Goal: Check status: Check status

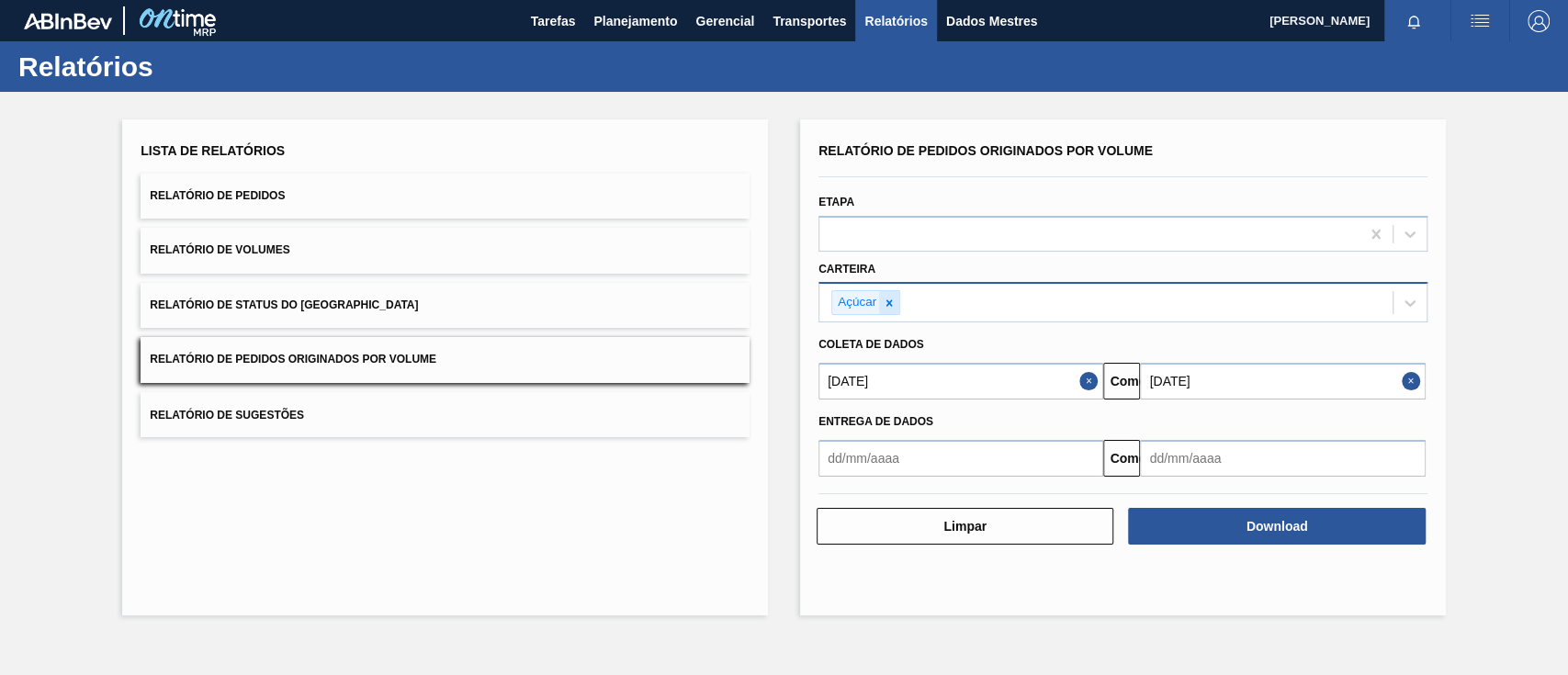
click at [897, 296] on div at bounding box center [890, 302] width 20 height 23
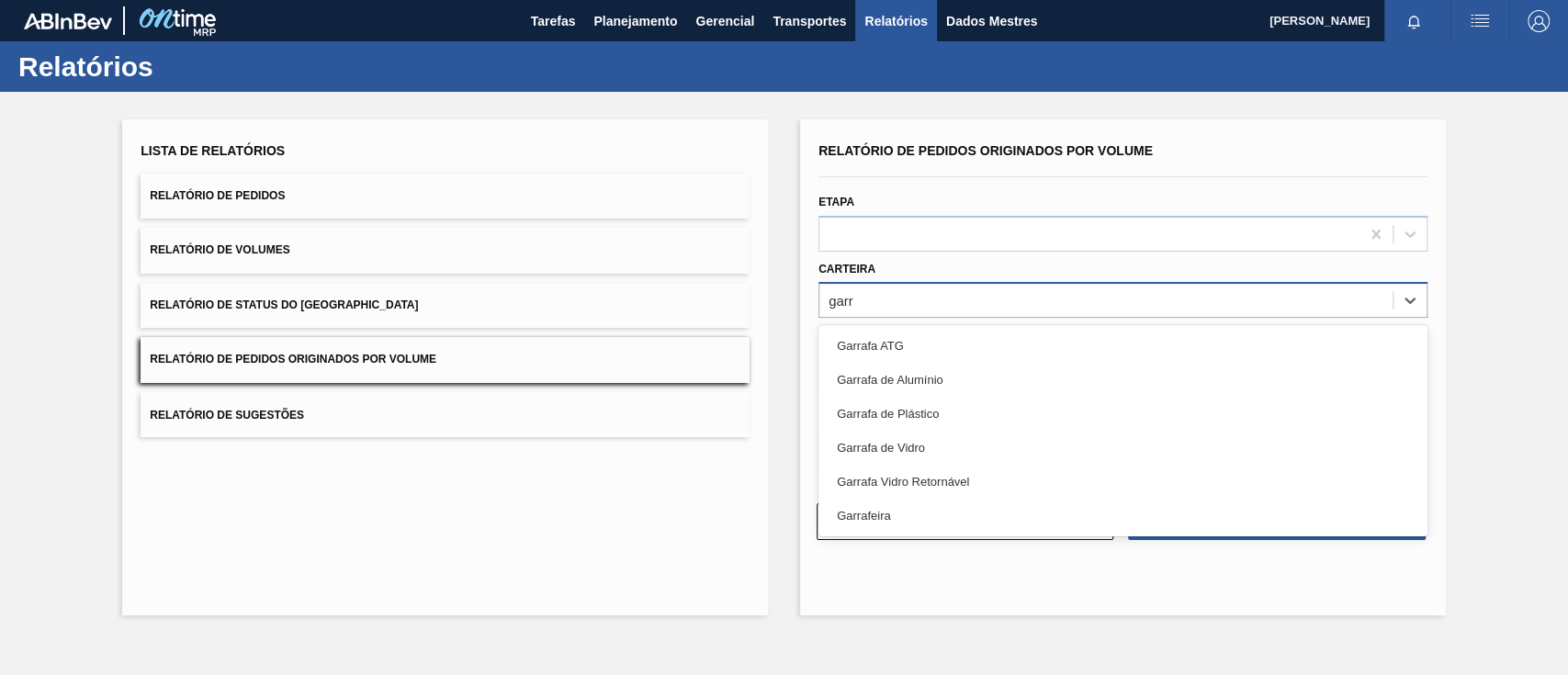
type input "garra"
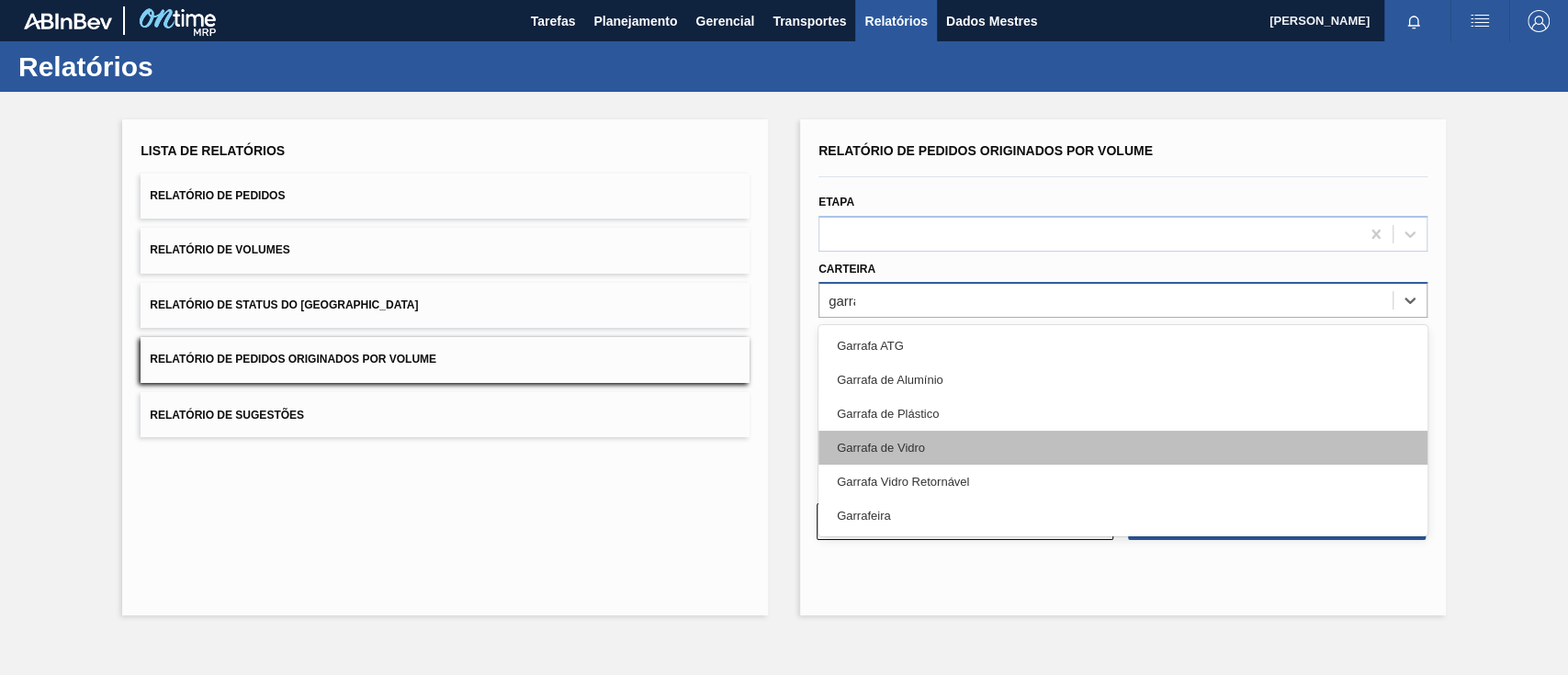
click at [915, 432] on div "Garrafa de Vidro" at bounding box center [1123, 447] width 609 height 34
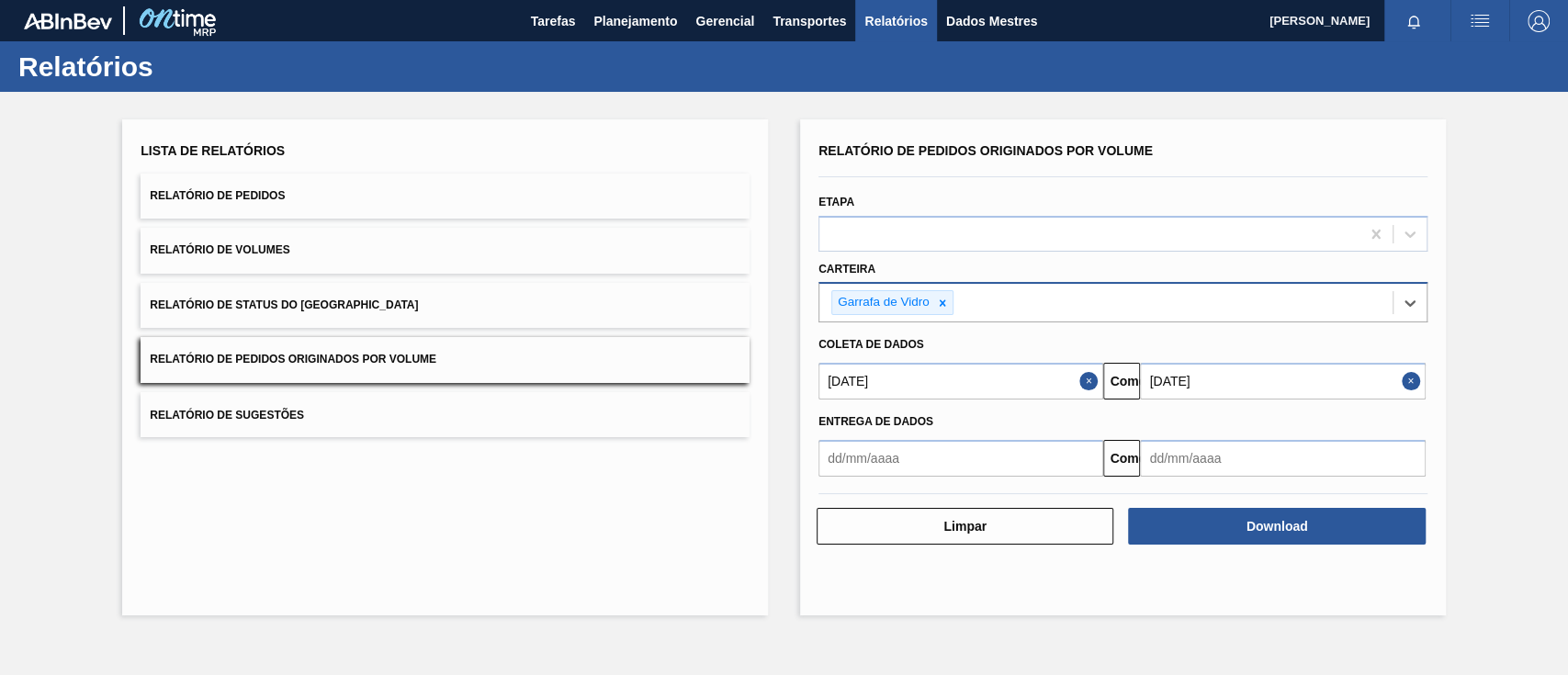
click at [1234, 384] on input "[DATE]" at bounding box center [1282, 380] width 285 height 37
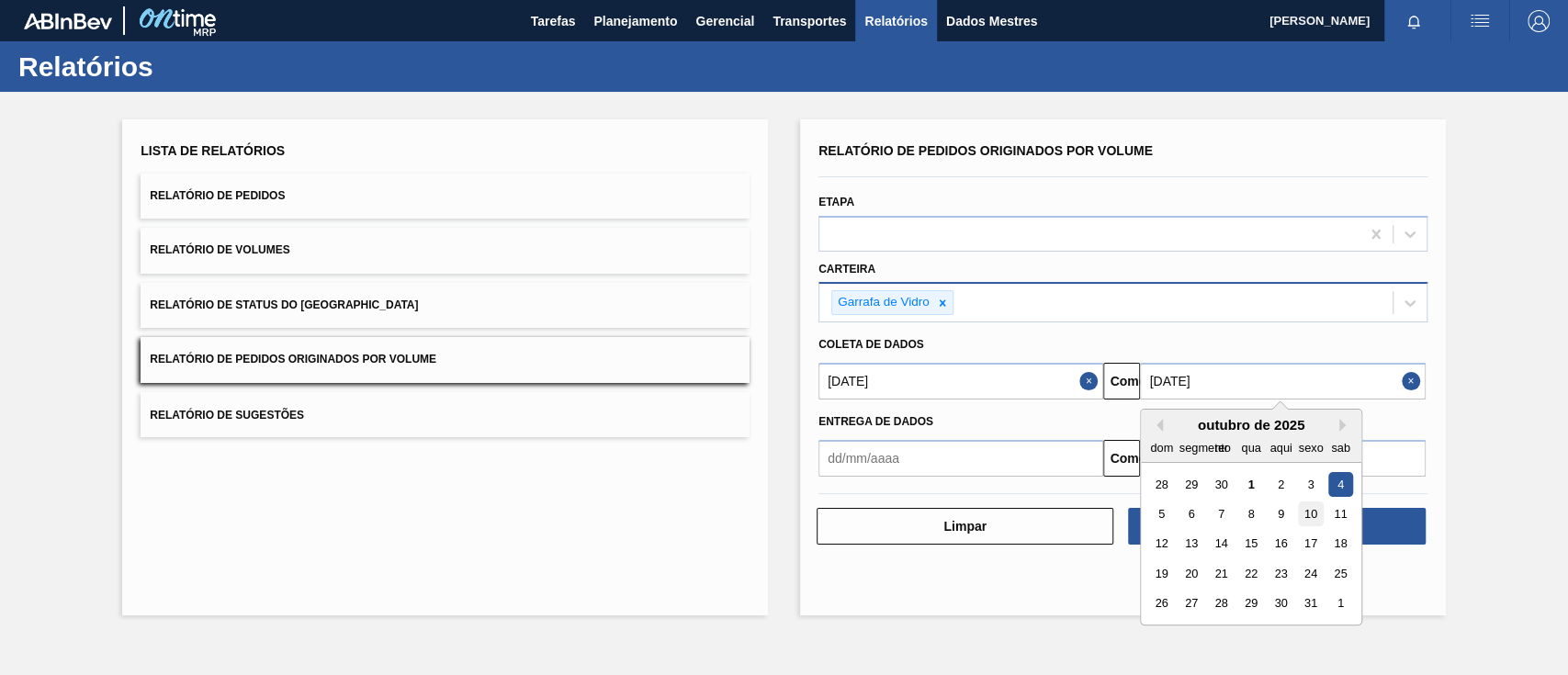
click at [1300, 517] on div "10" at bounding box center [1311, 513] width 25 height 25
type input "[DATE]"
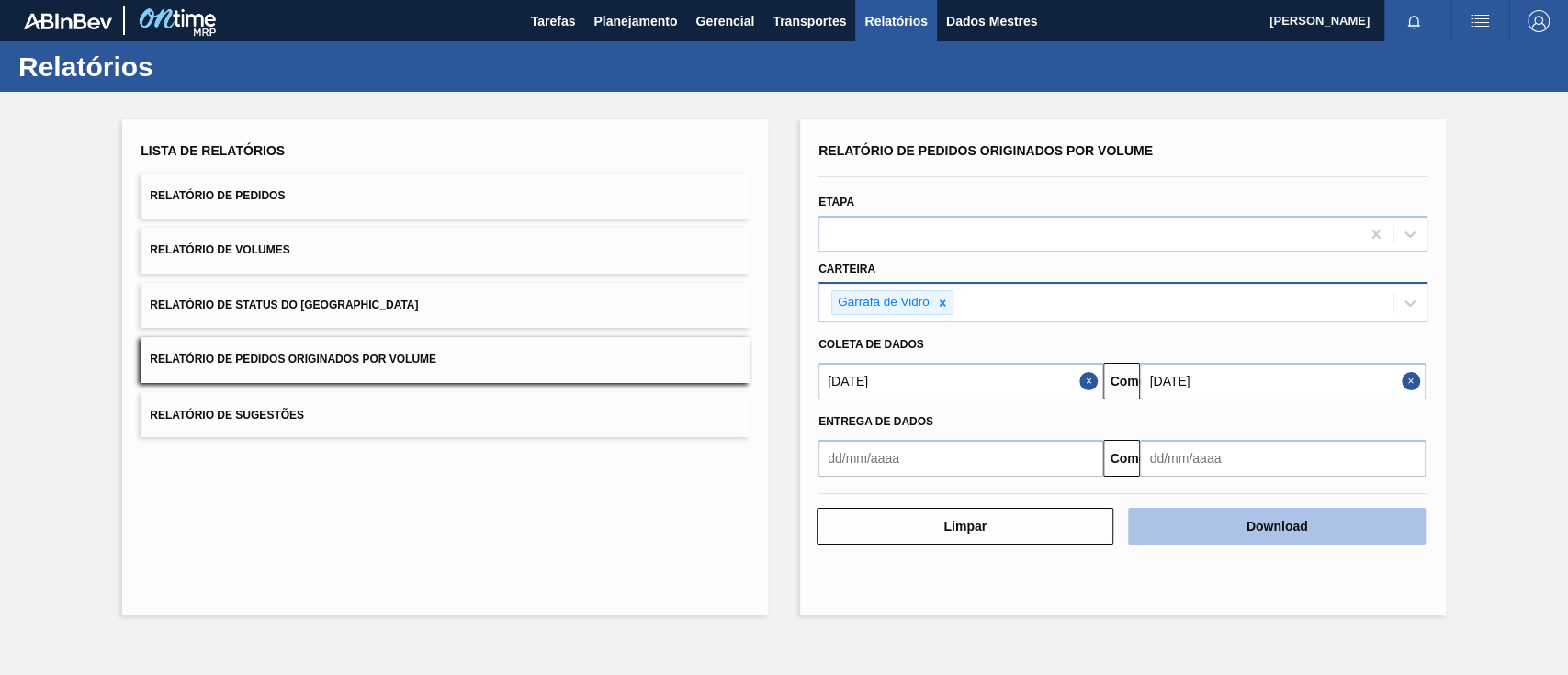
click at [1338, 522] on button "Download" at bounding box center [1276, 526] width 297 height 37
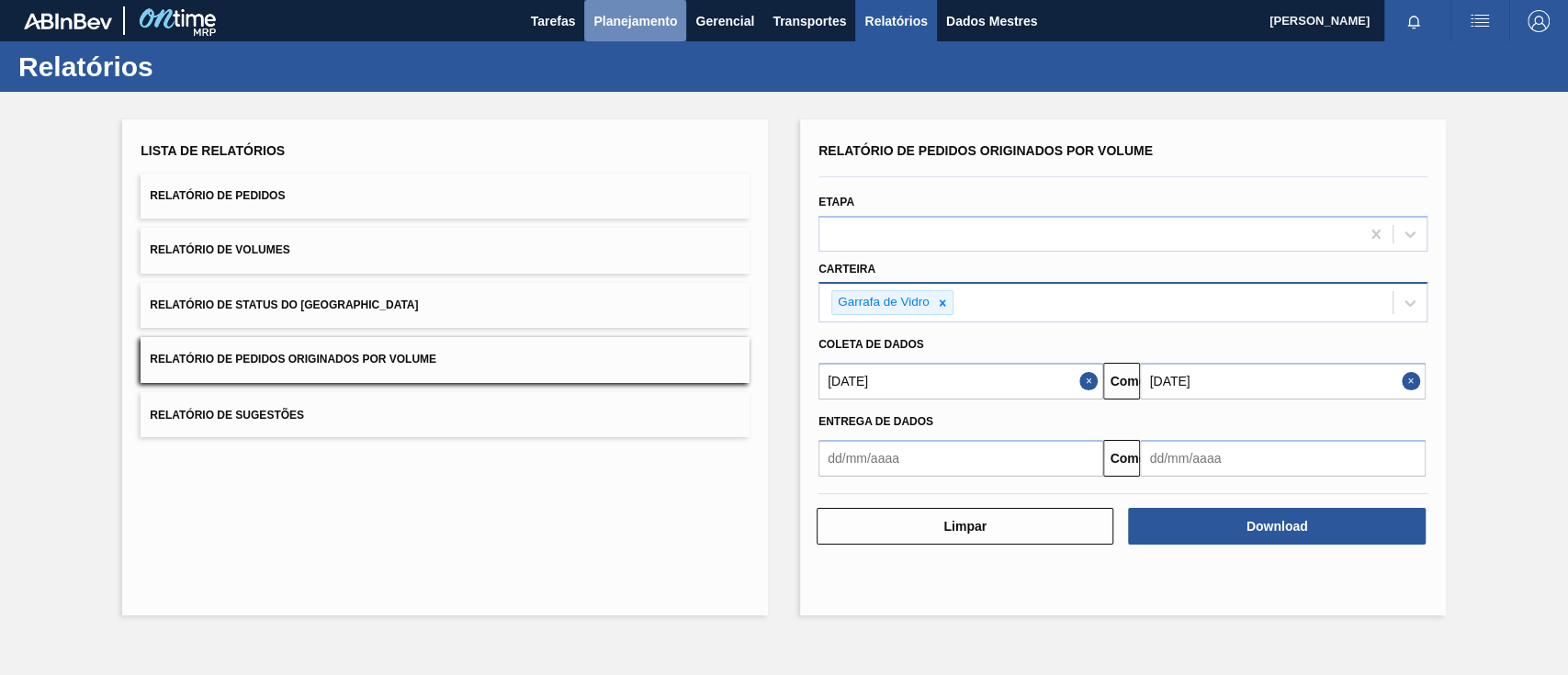
click at [616, 14] on font "Planejamento" at bounding box center [636, 21] width 84 height 15
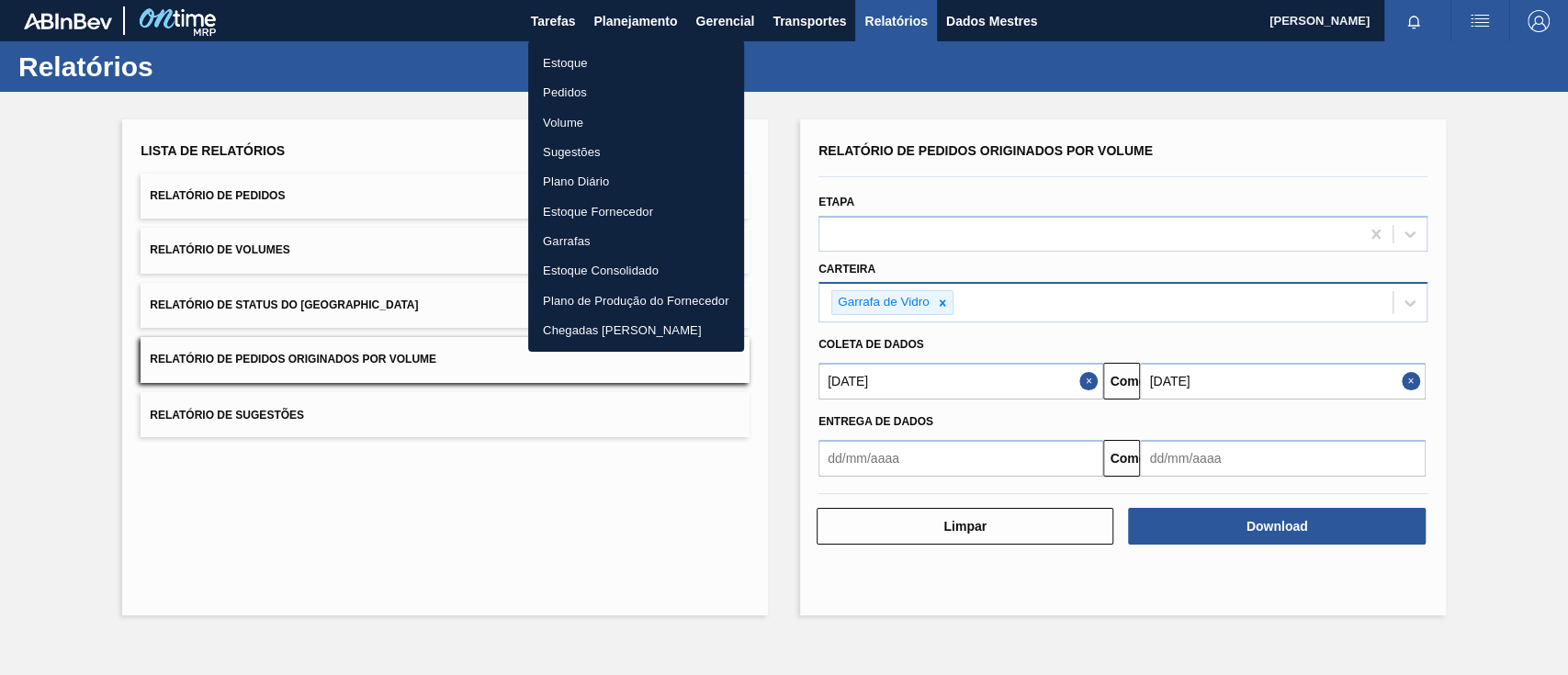
click at [582, 92] on font "Pedidos" at bounding box center [565, 93] width 44 height 14
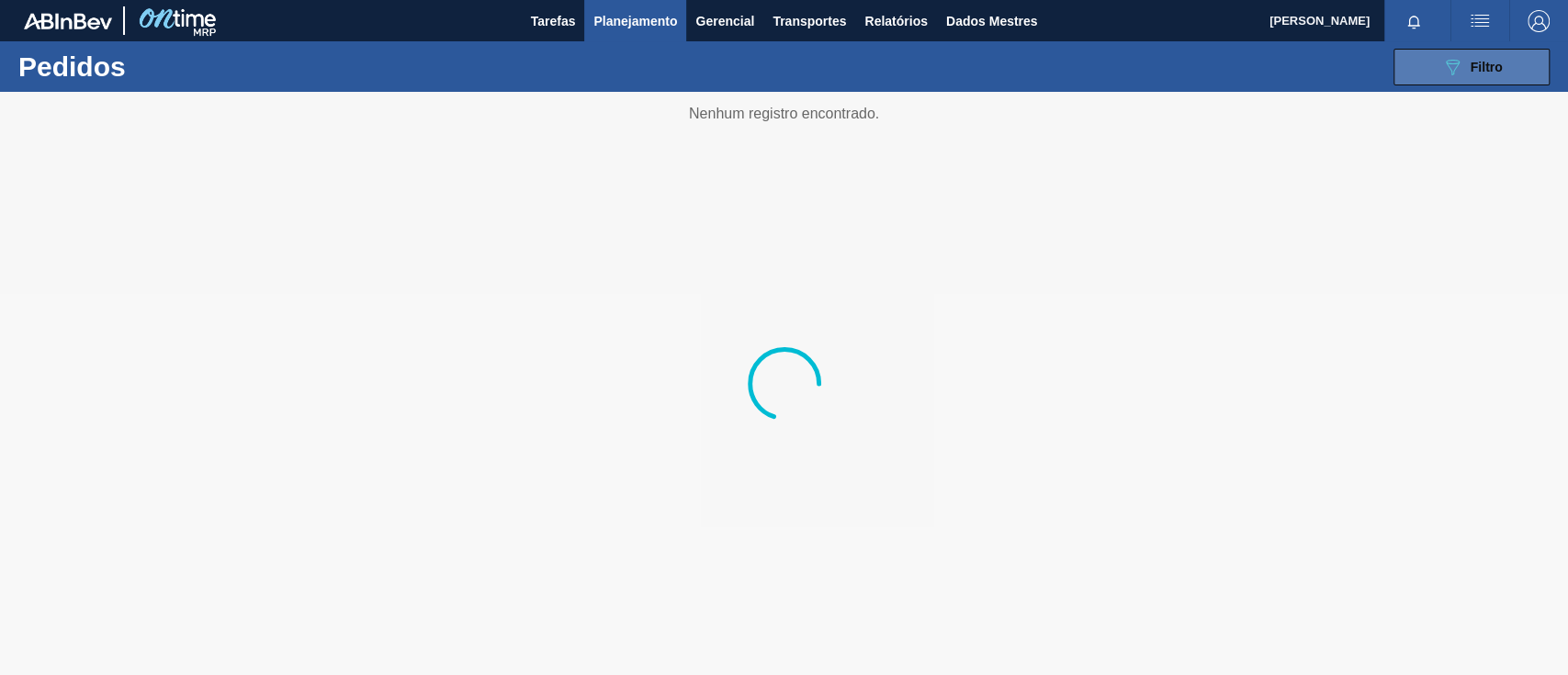
click at [1434, 65] on button "089F7B8B-B2A5-4AFE-B5C0-19BA573D28AC Filtro" at bounding box center [1471, 67] width 156 height 37
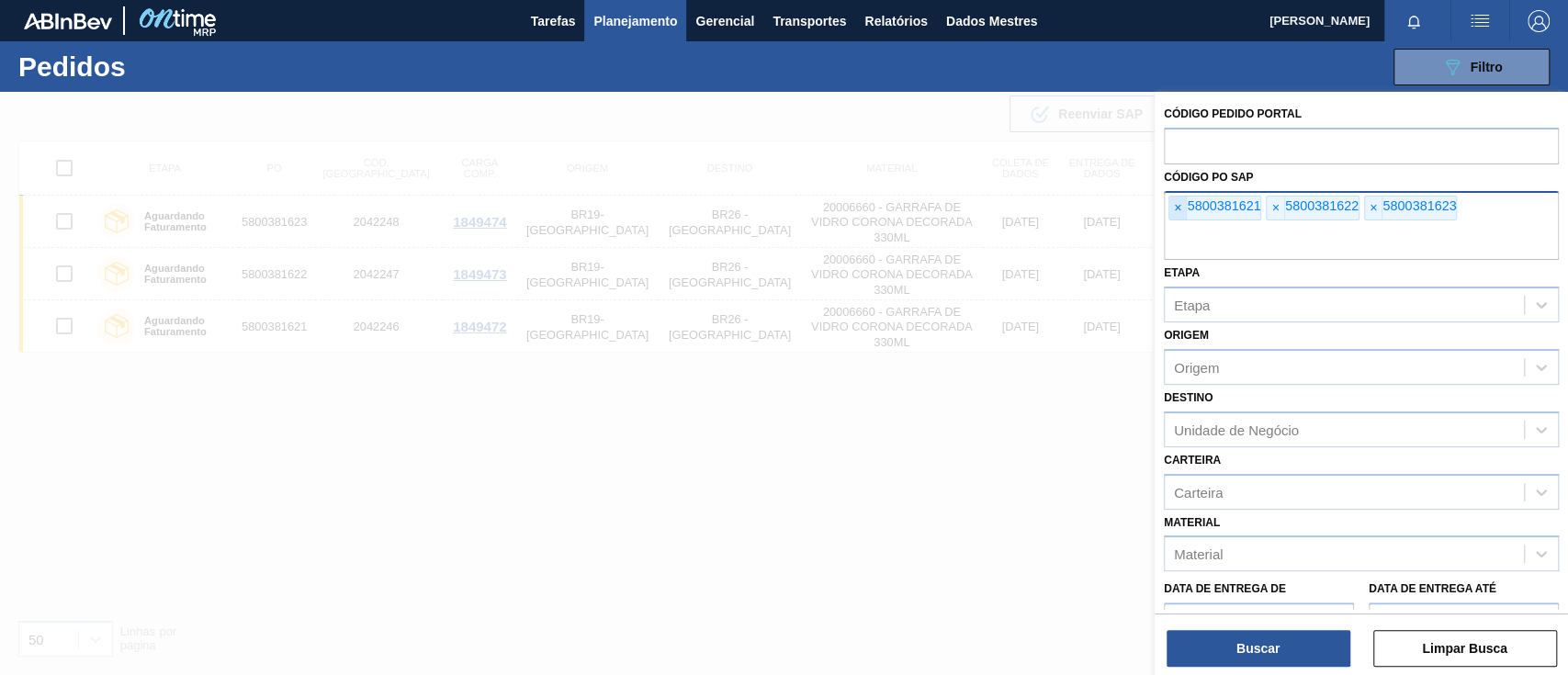
click at [1176, 206] on font "×" at bounding box center [1177, 207] width 7 height 15
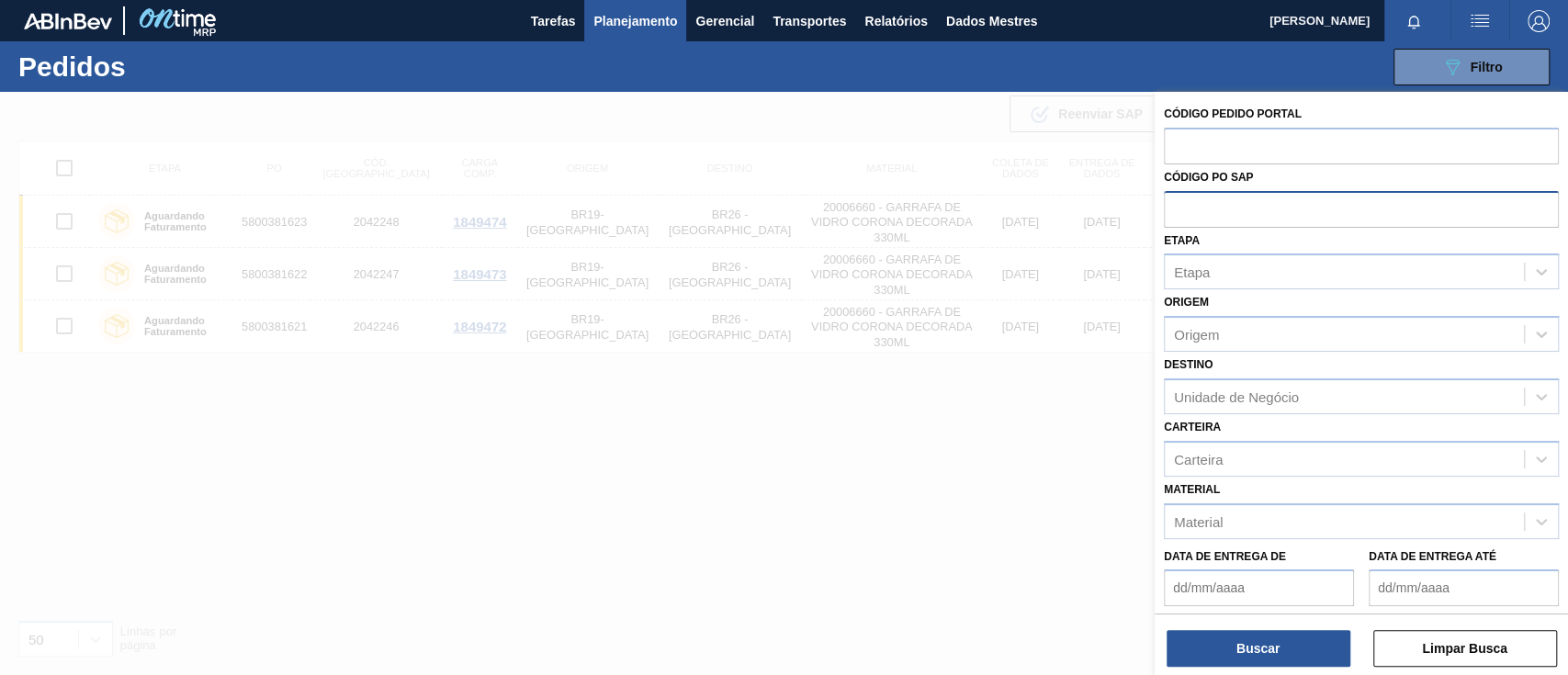
click at [1176, 206] on input "text" at bounding box center [1361, 208] width 395 height 35
paste input "text"
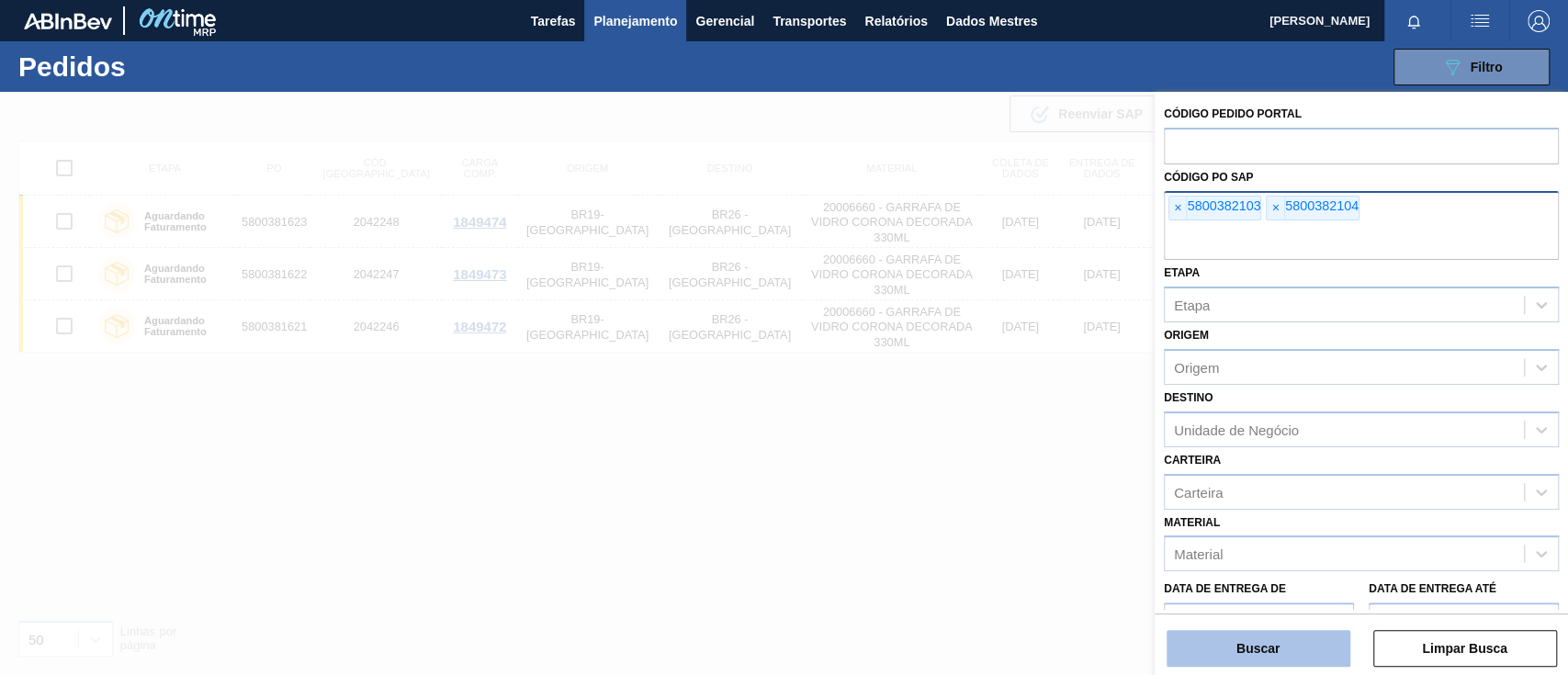
click at [1286, 646] on button "Buscar" at bounding box center [1258, 648] width 183 height 37
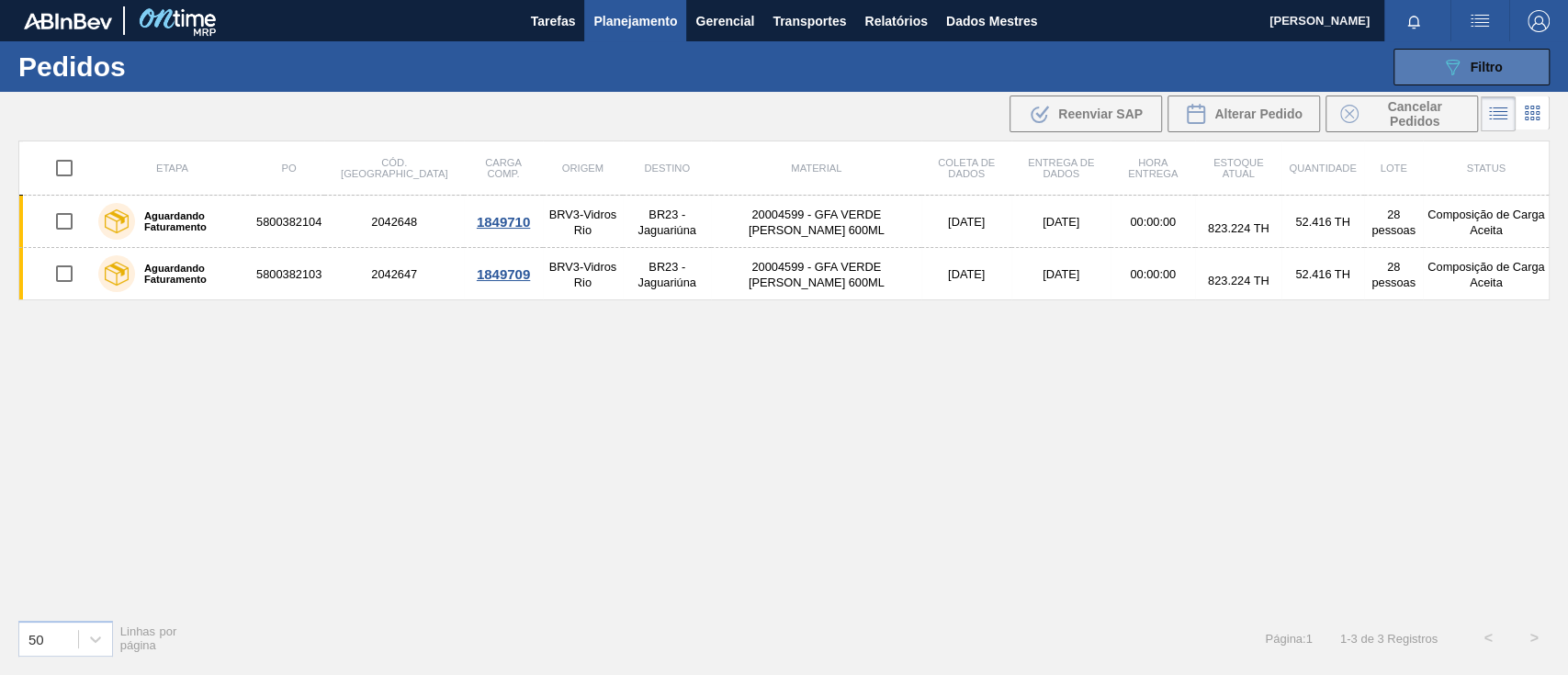
click at [1433, 65] on button "089F7B8B-B2A5-4AFE-B5C0-19BA573D28AC Filtro" at bounding box center [1471, 67] width 156 height 37
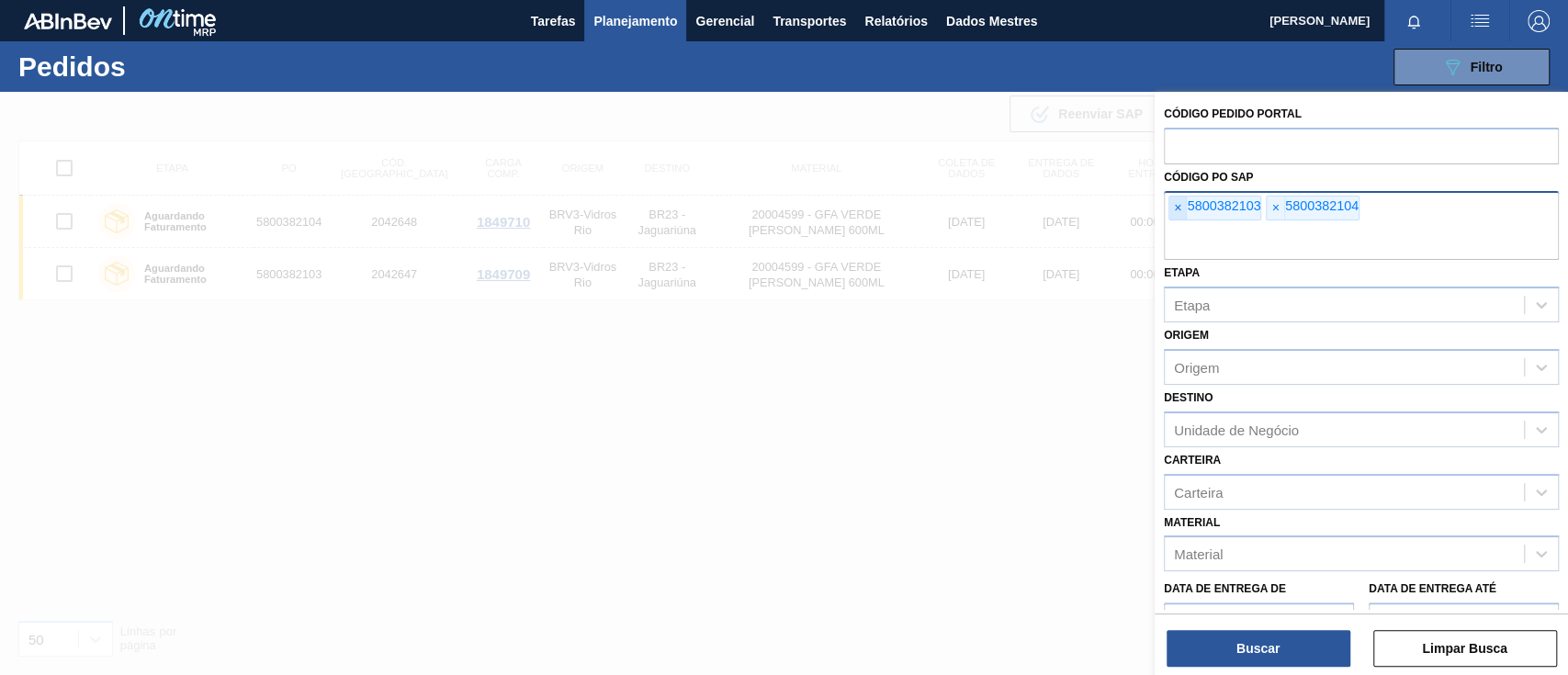
click at [1170, 210] on span "×" at bounding box center [1178, 208] width 18 height 24
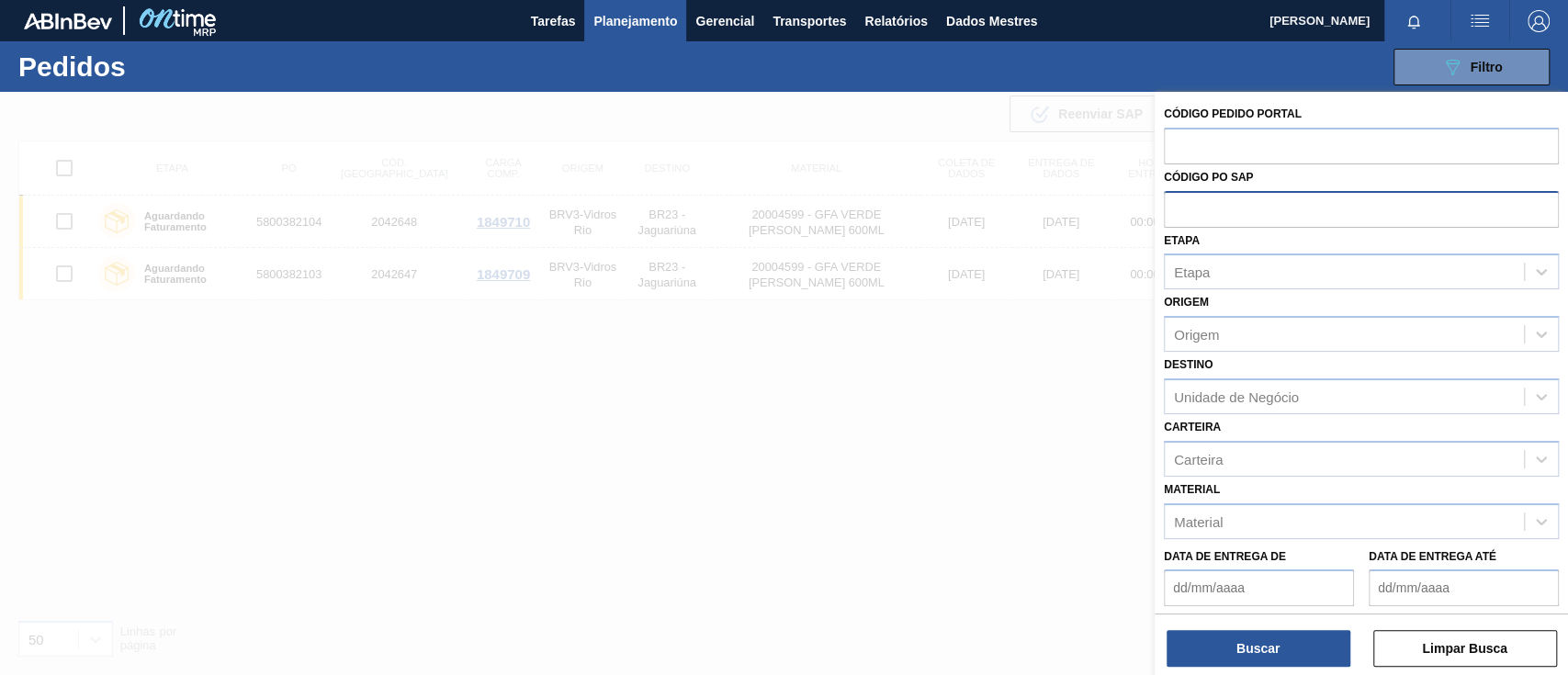
paste input "text"
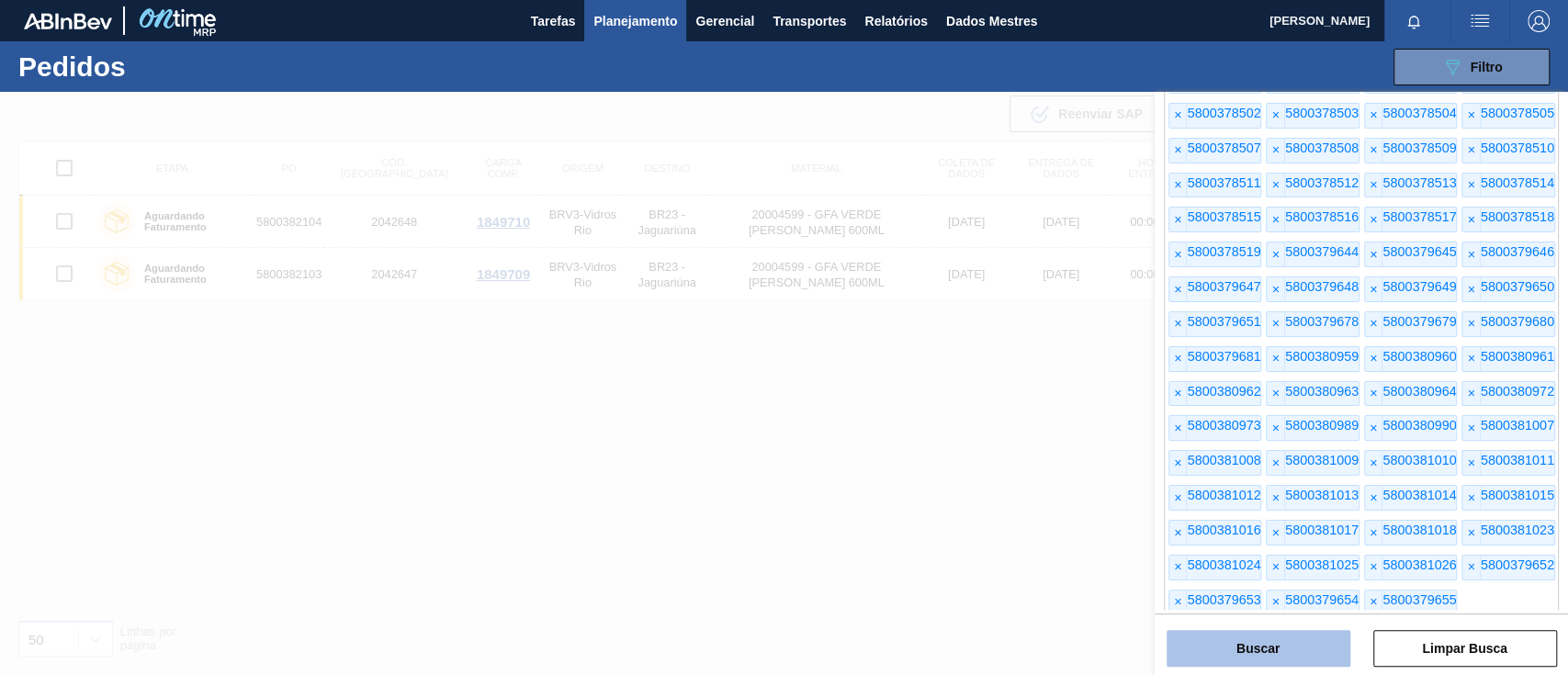
scroll to position [276, 0]
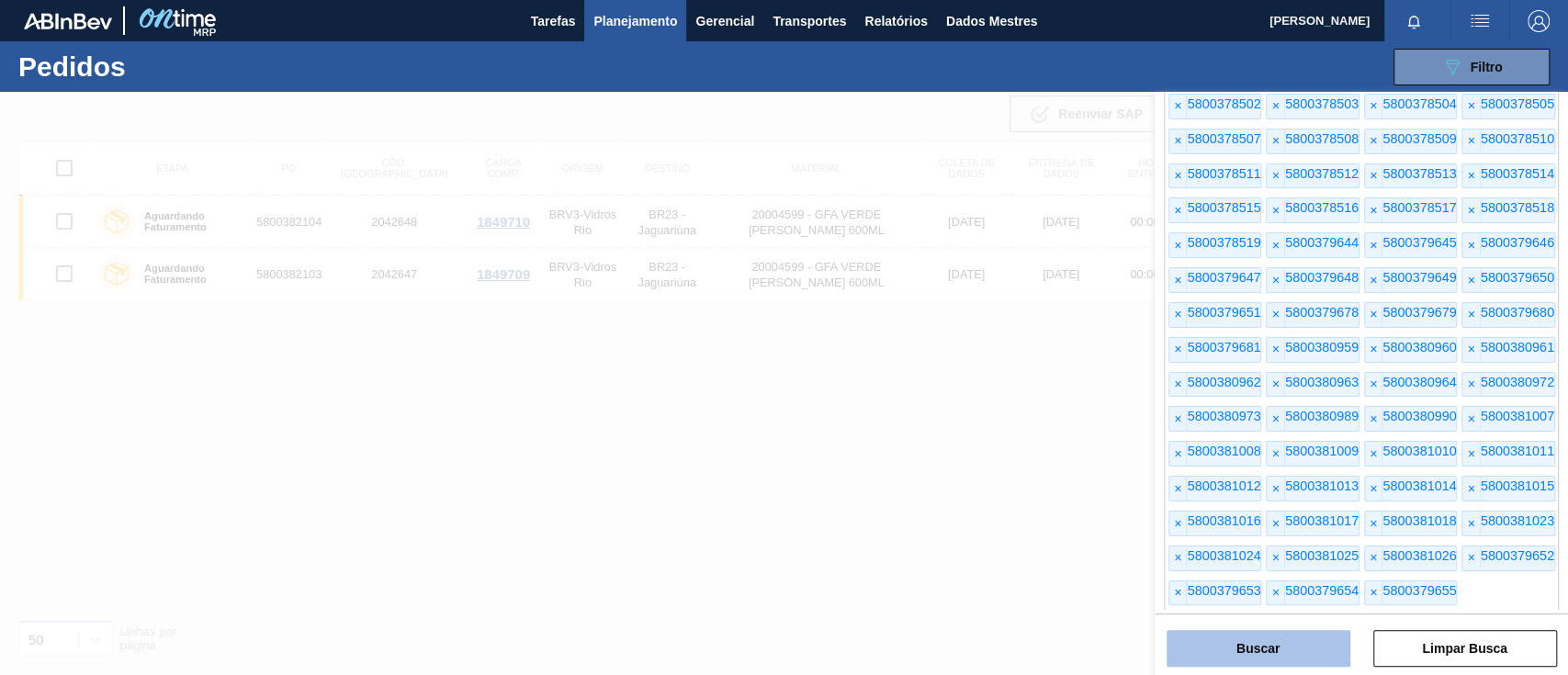
click at [1286, 634] on button "Buscar" at bounding box center [1258, 648] width 183 height 37
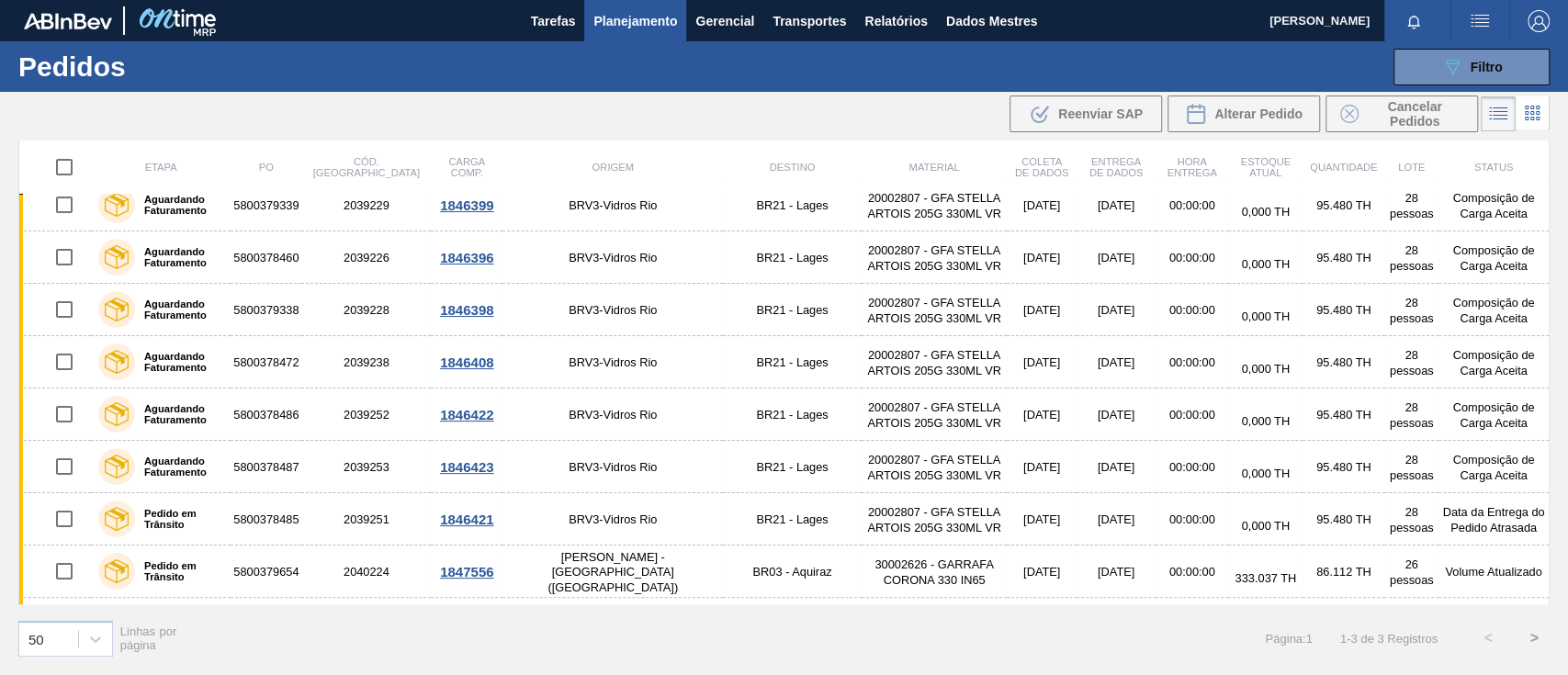
scroll to position [0, 0]
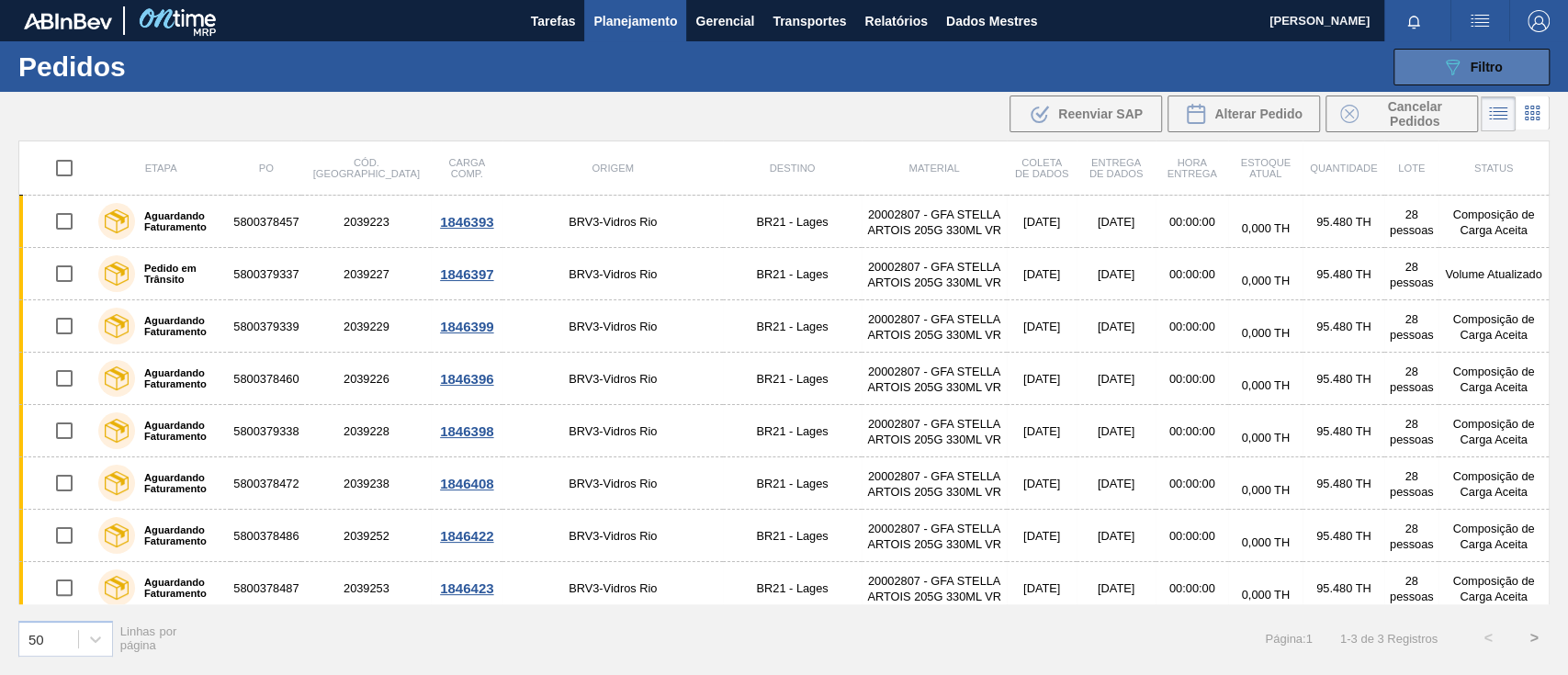
click at [1442, 60] on icon "089F7B8B-B2A5-4AFE-B5C0-19BA573D28AC" at bounding box center [1452, 67] width 22 height 22
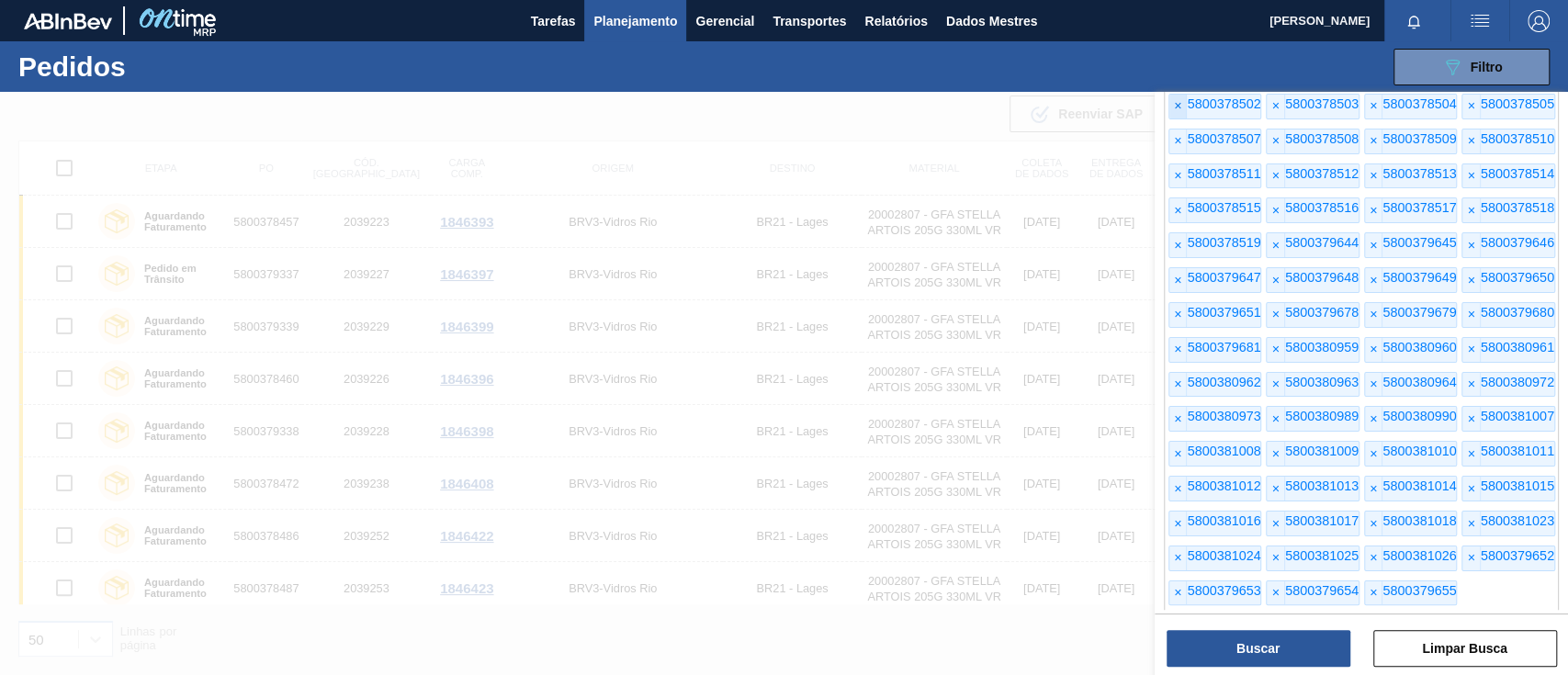
click at [1175, 112] on font "×" at bounding box center [1177, 107] width 7 height 15
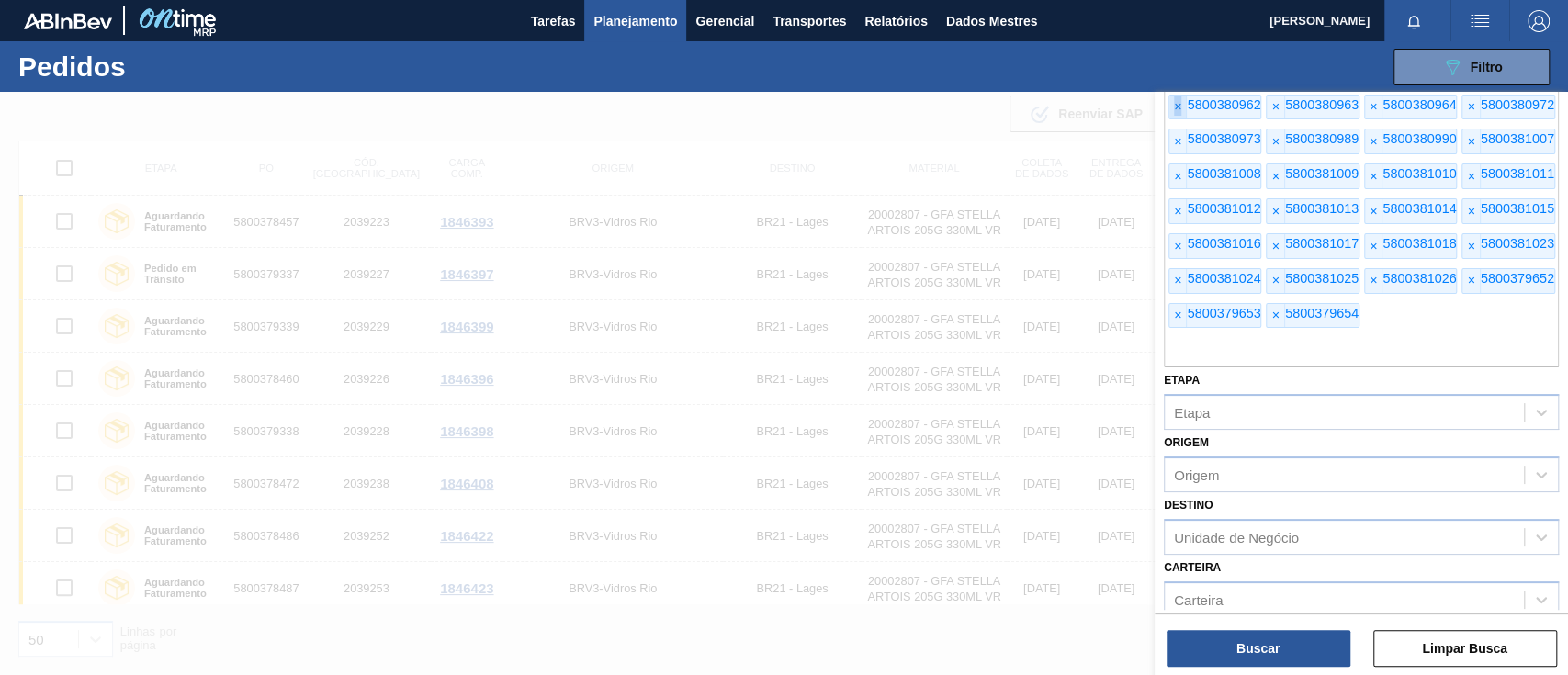
click at [1176, 112] on font "×" at bounding box center [1177, 107] width 7 height 15
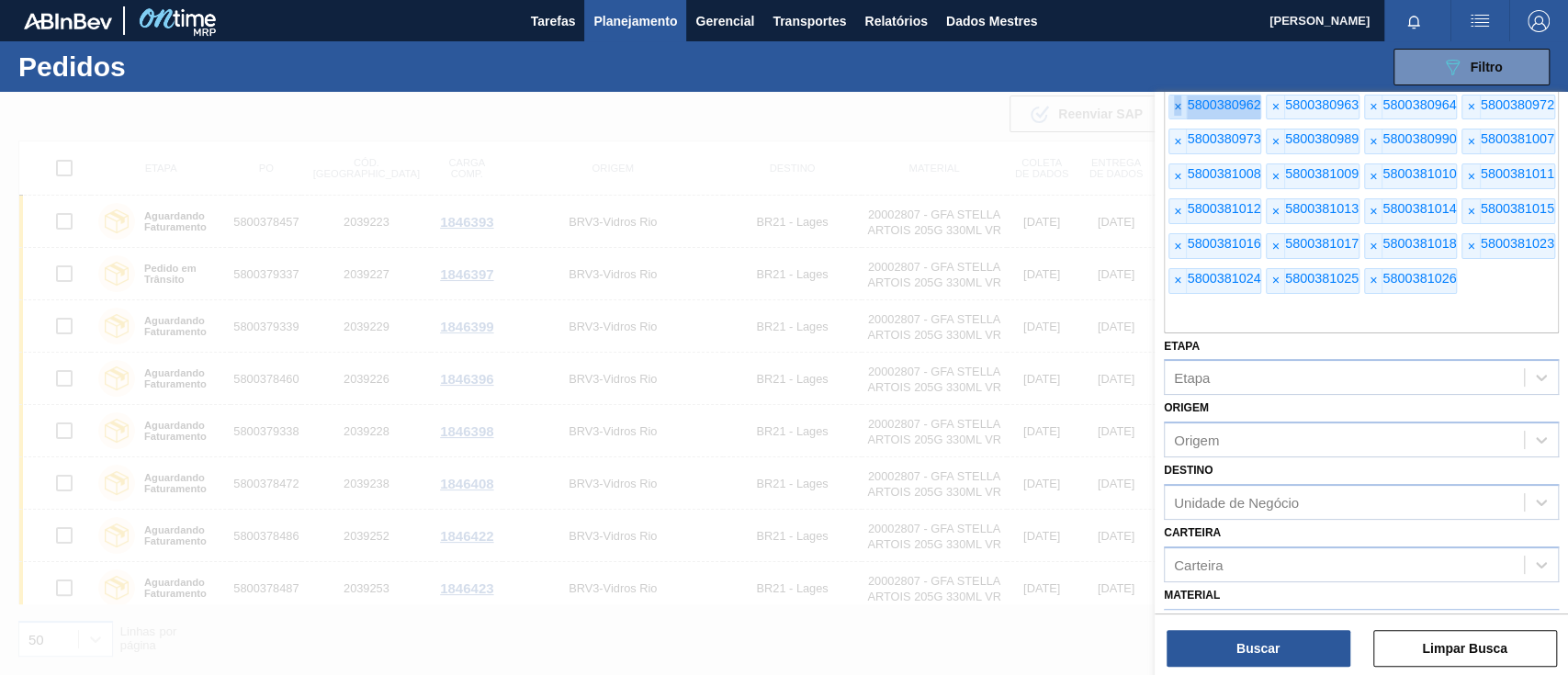
click at [1176, 112] on font "×" at bounding box center [1177, 107] width 7 height 15
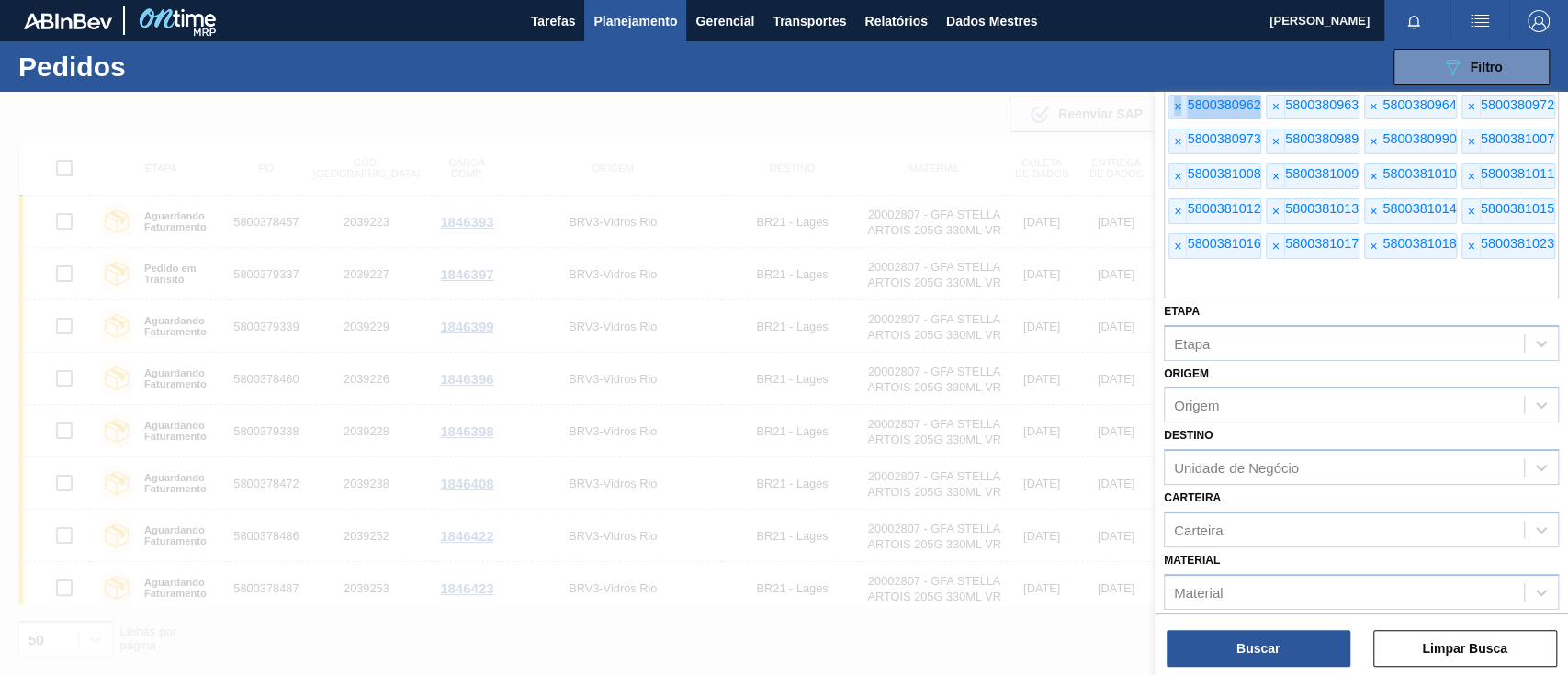
click at [1176, 112] on font "×" at bounding box center [1177, 107] width 7 height 15
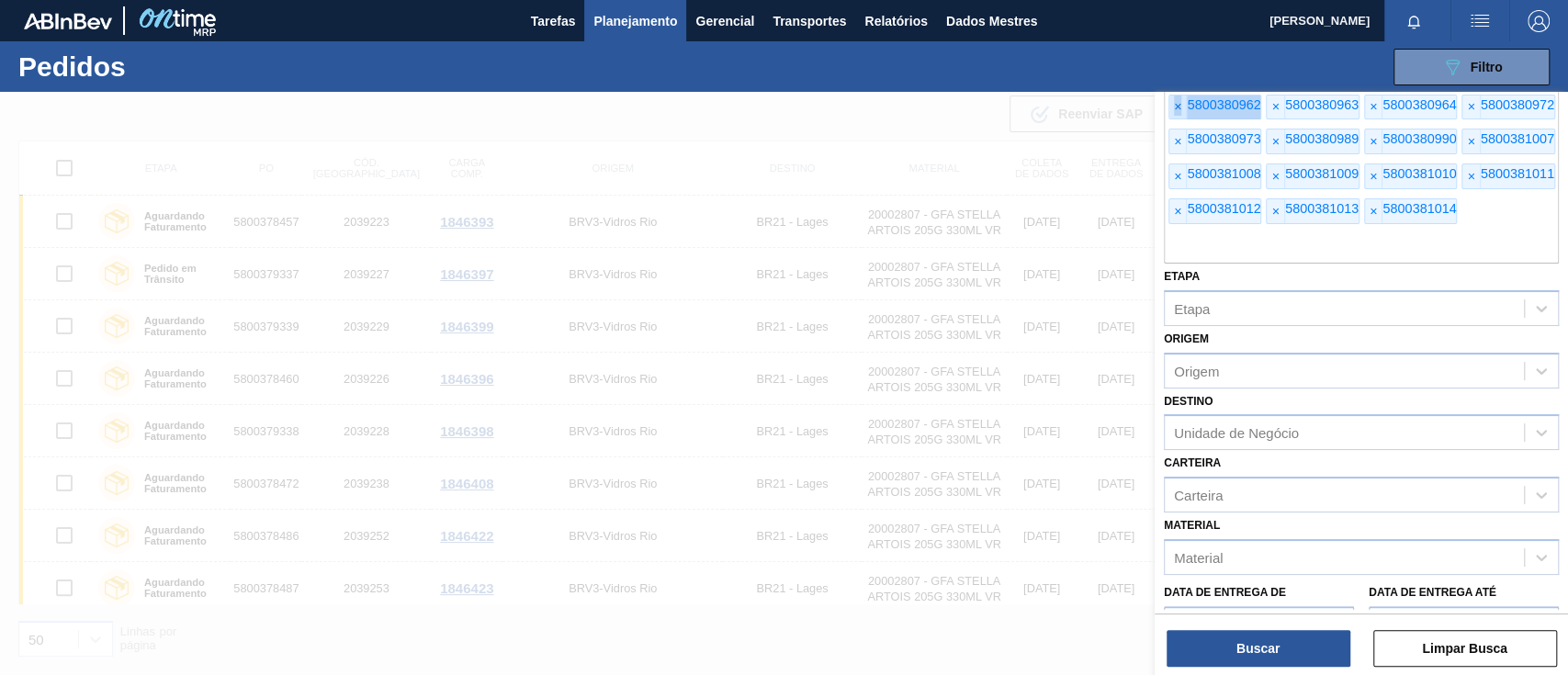
click at [1176, 112] on font "×" at bounding box center [1177, 107] width 7 height 15
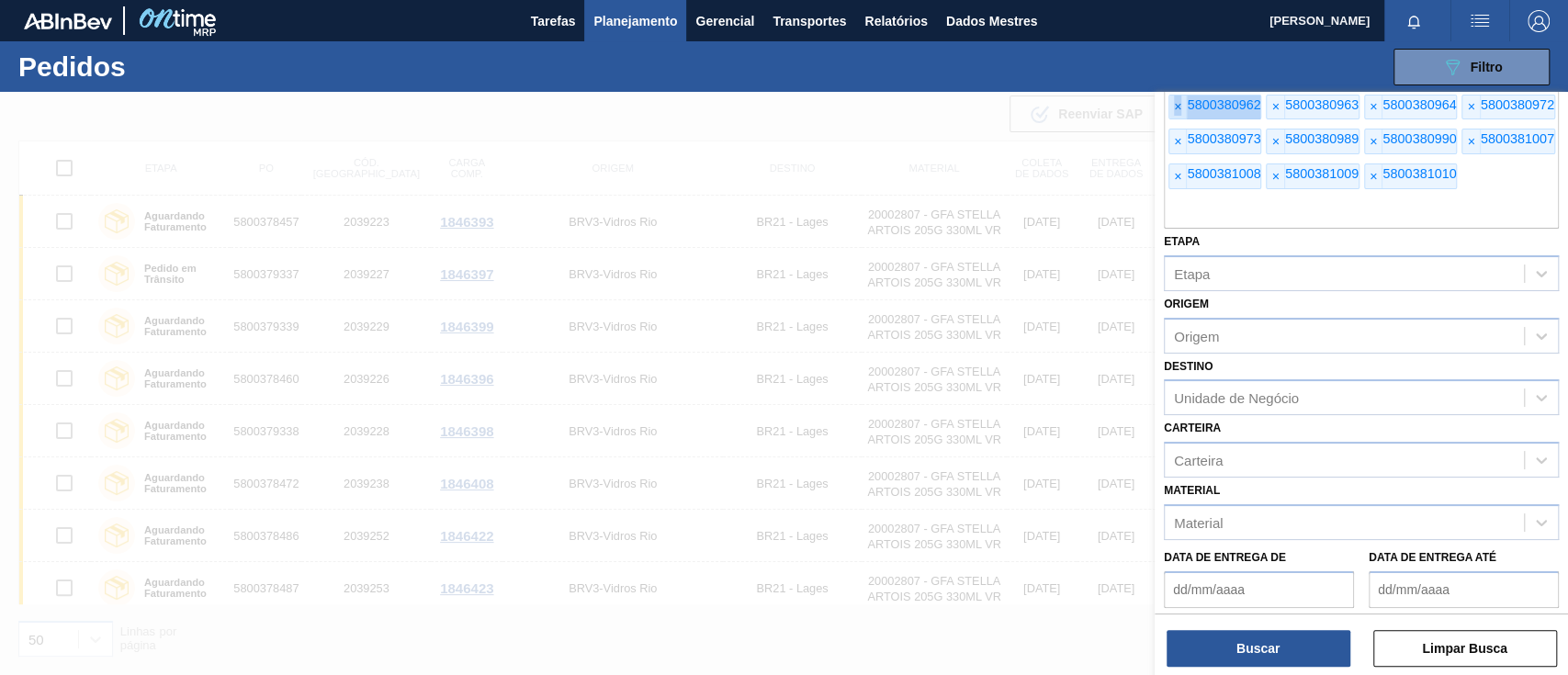
click at [1176, 112] on font "×" at bounding box center [1177, 107] width 7 height 15
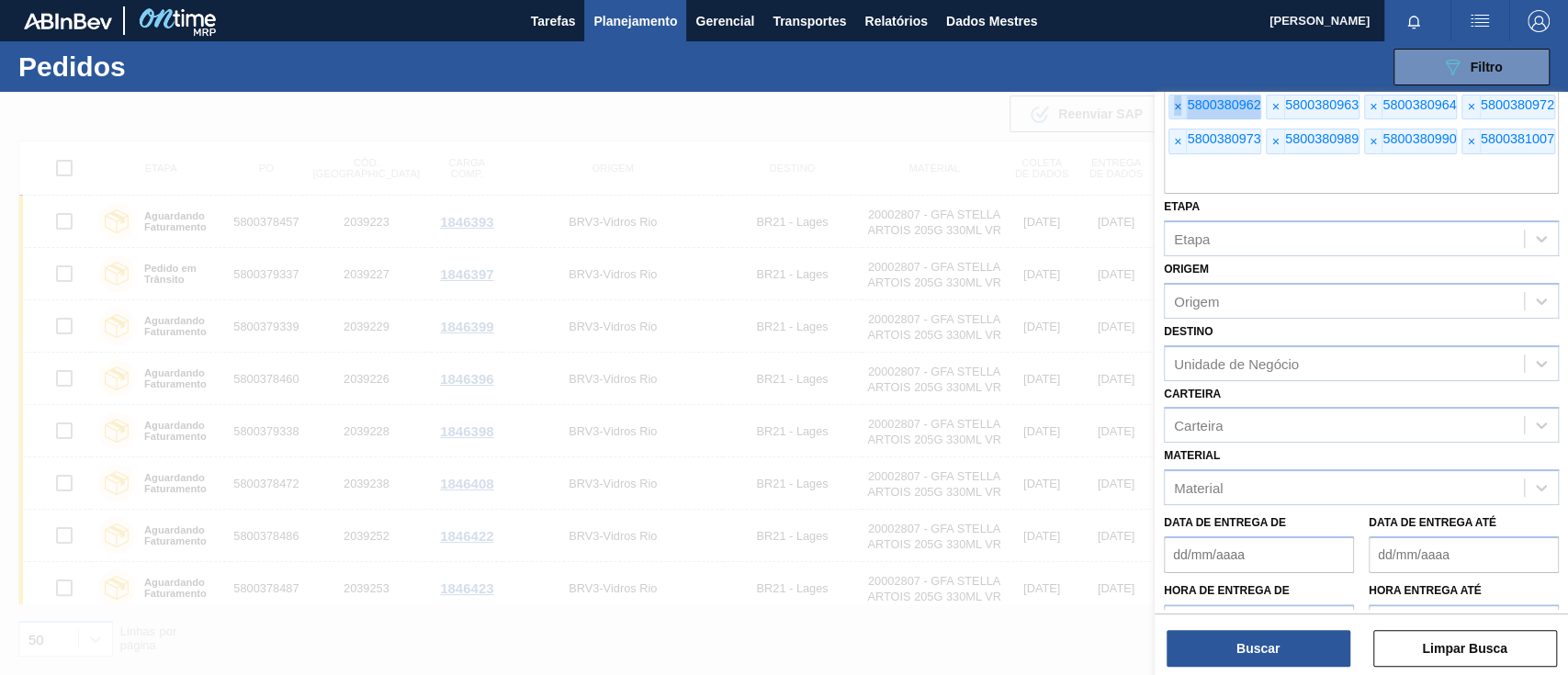
click at [1176, 112] on font "×" at bounding box center [1177, 107] width 7 height 15
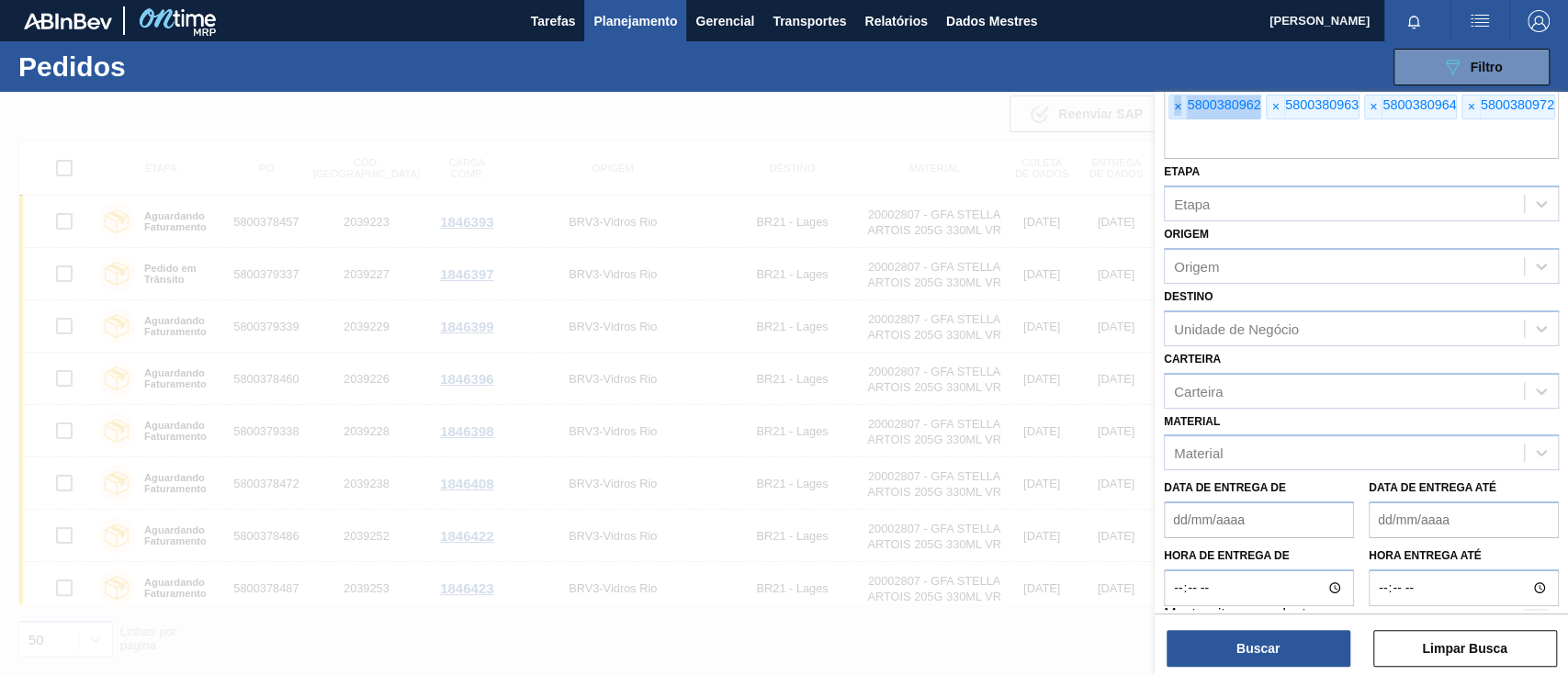
click at [1176, 112] on font "×" at bounding box center [1177, 107] width 7 height 15
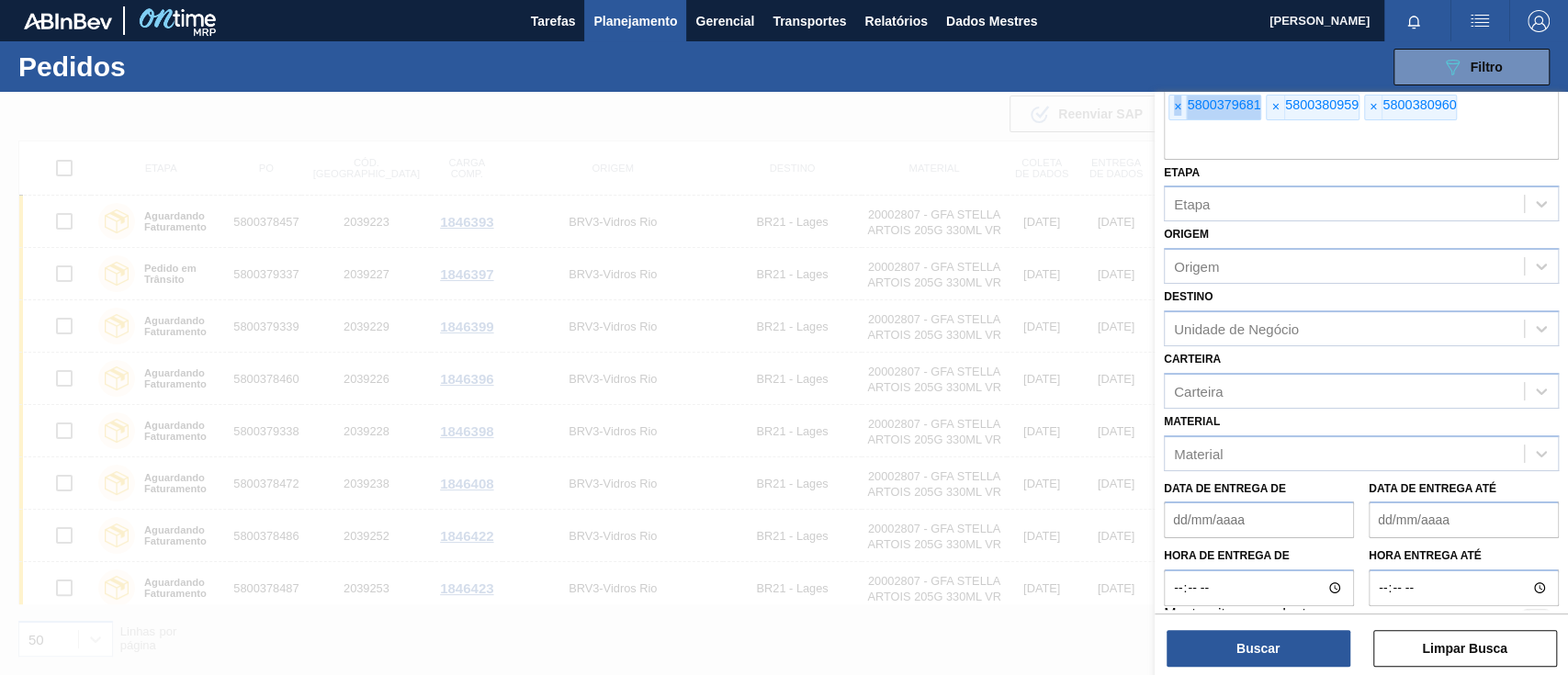
click at [1176, 112] on font "×" at bounding box center [1177, 107] width 7 height 15
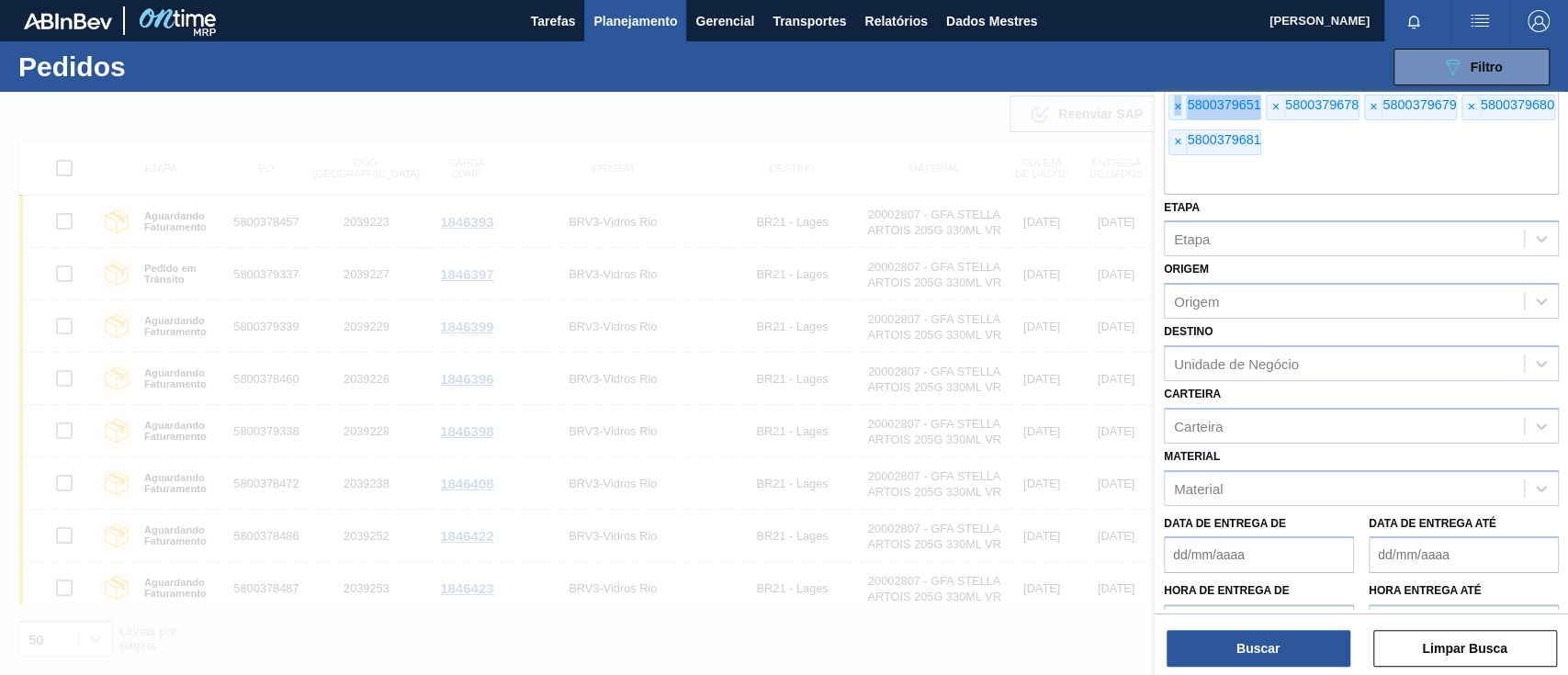
click at [1176, 112] on font "×" at bounding box center [1177, 108] width 7 height 15
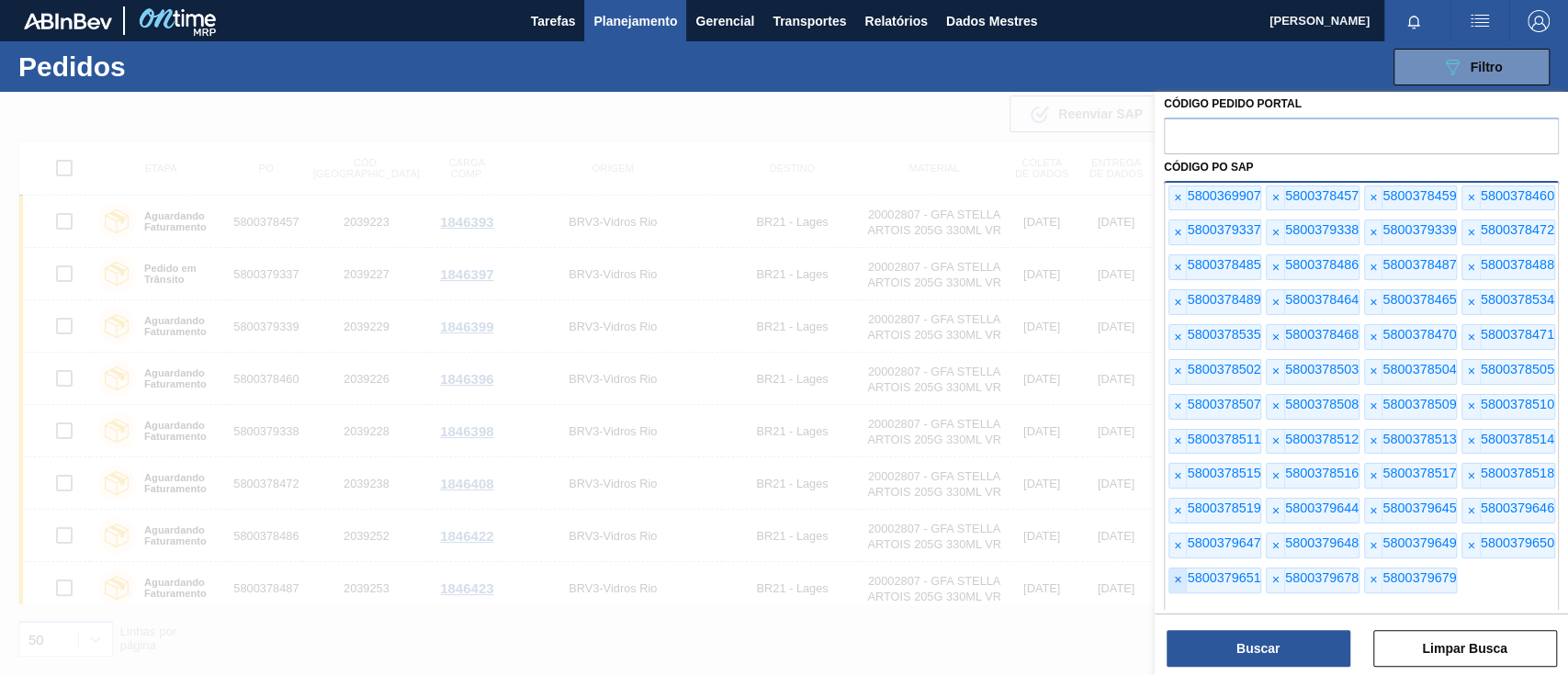
scroll to position [0, 0]
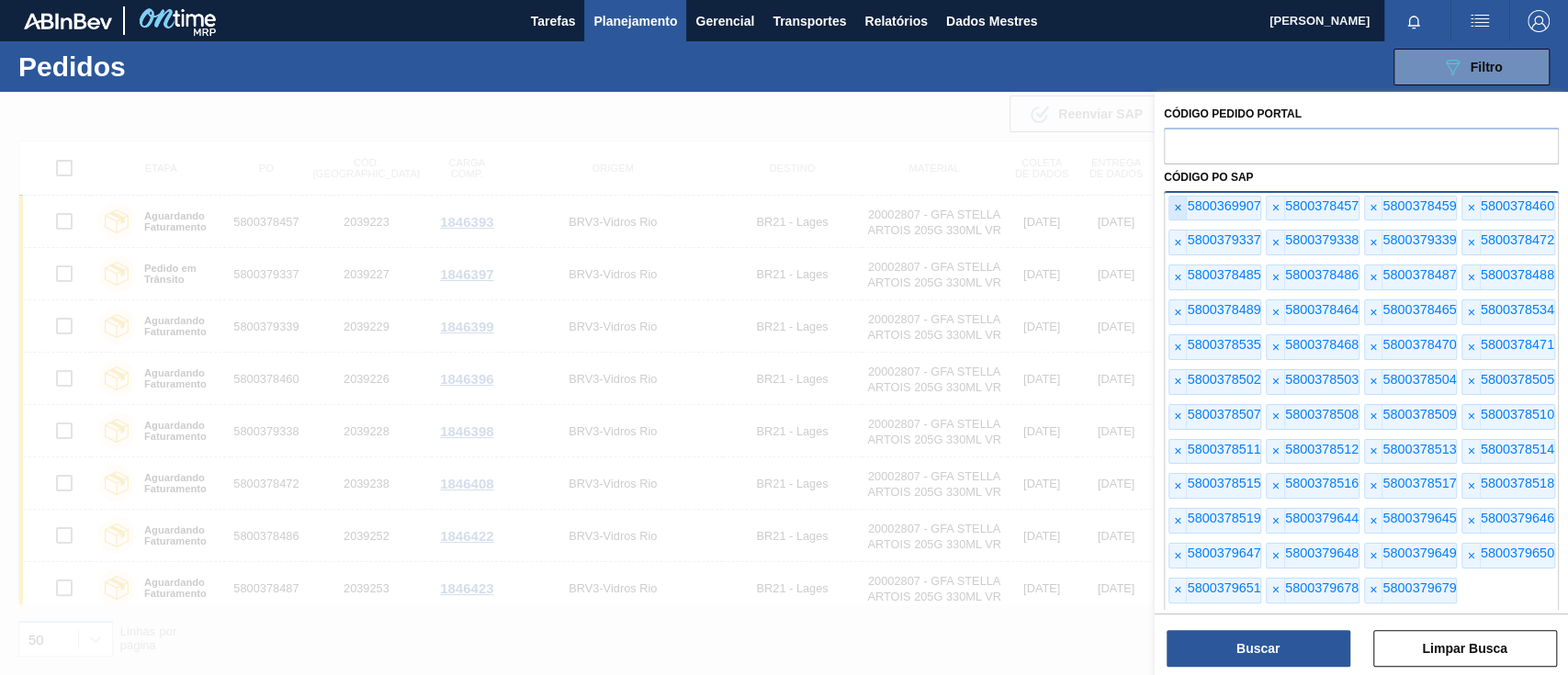
click at [1177, 204] on font "×" at bounding box center [1177, 207] width 7 height 15
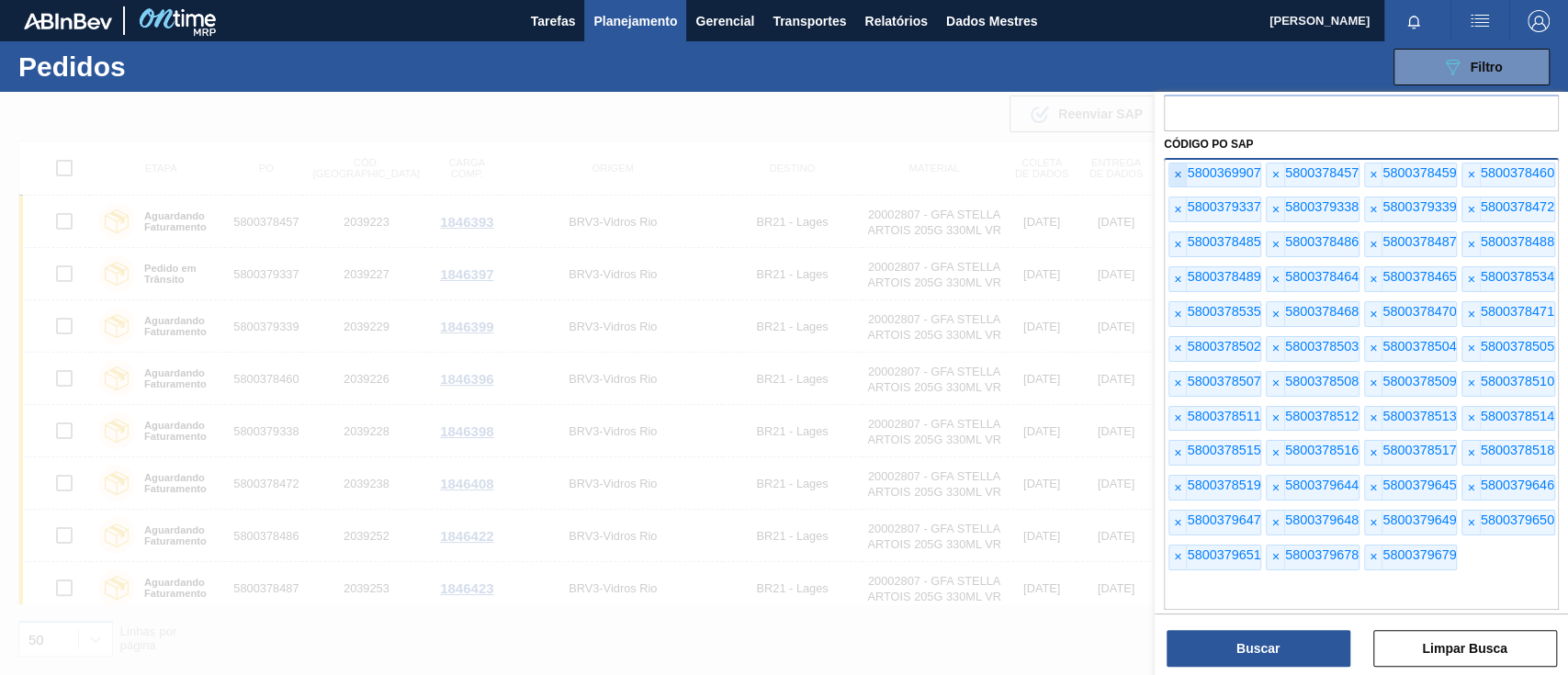
click at [1177, 204] on font "×" at bounding box center [1177, 209] width 7 height 15
click at [1175, 180] on font "×" at bounding box center [1177, 174] width 7 height 15
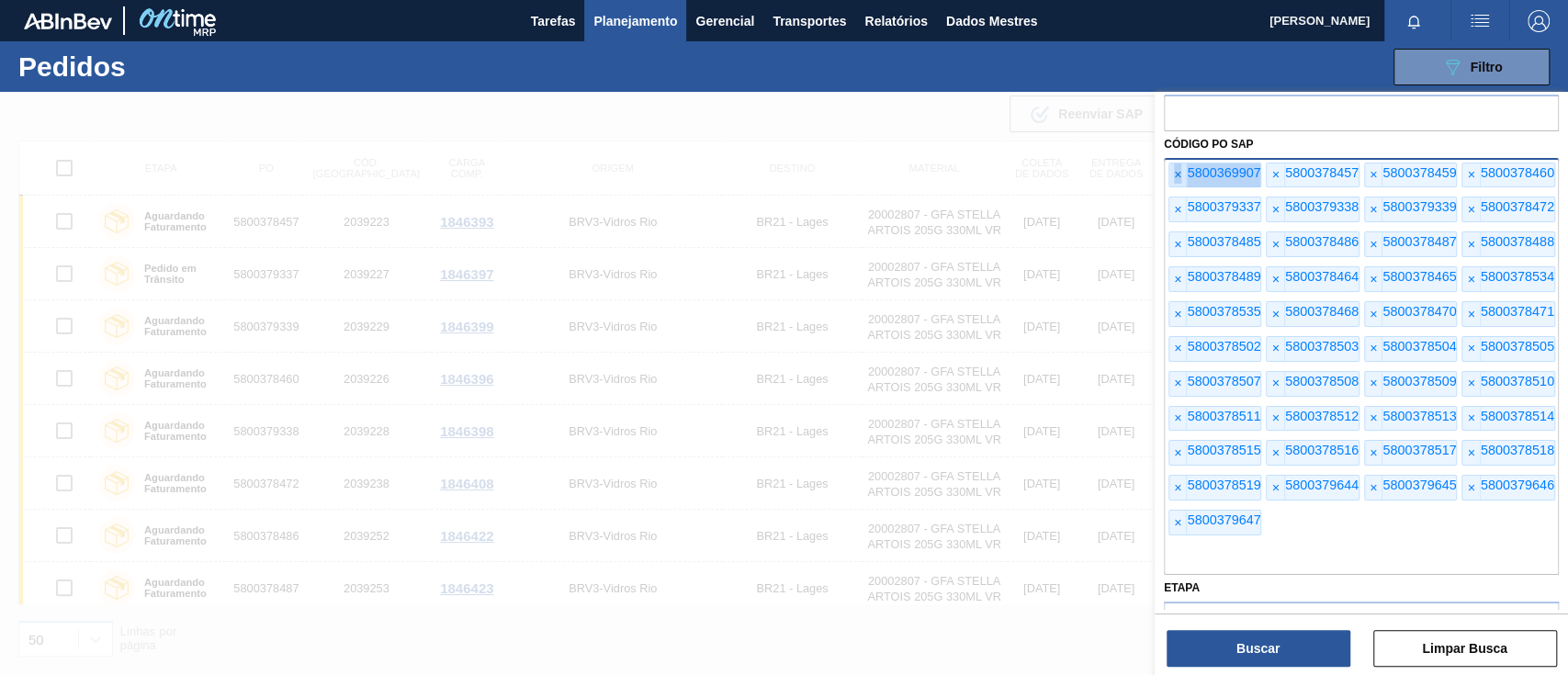
click at [1175, 180] on font "×" at bounding box center [1177, 174] width 7 height 15
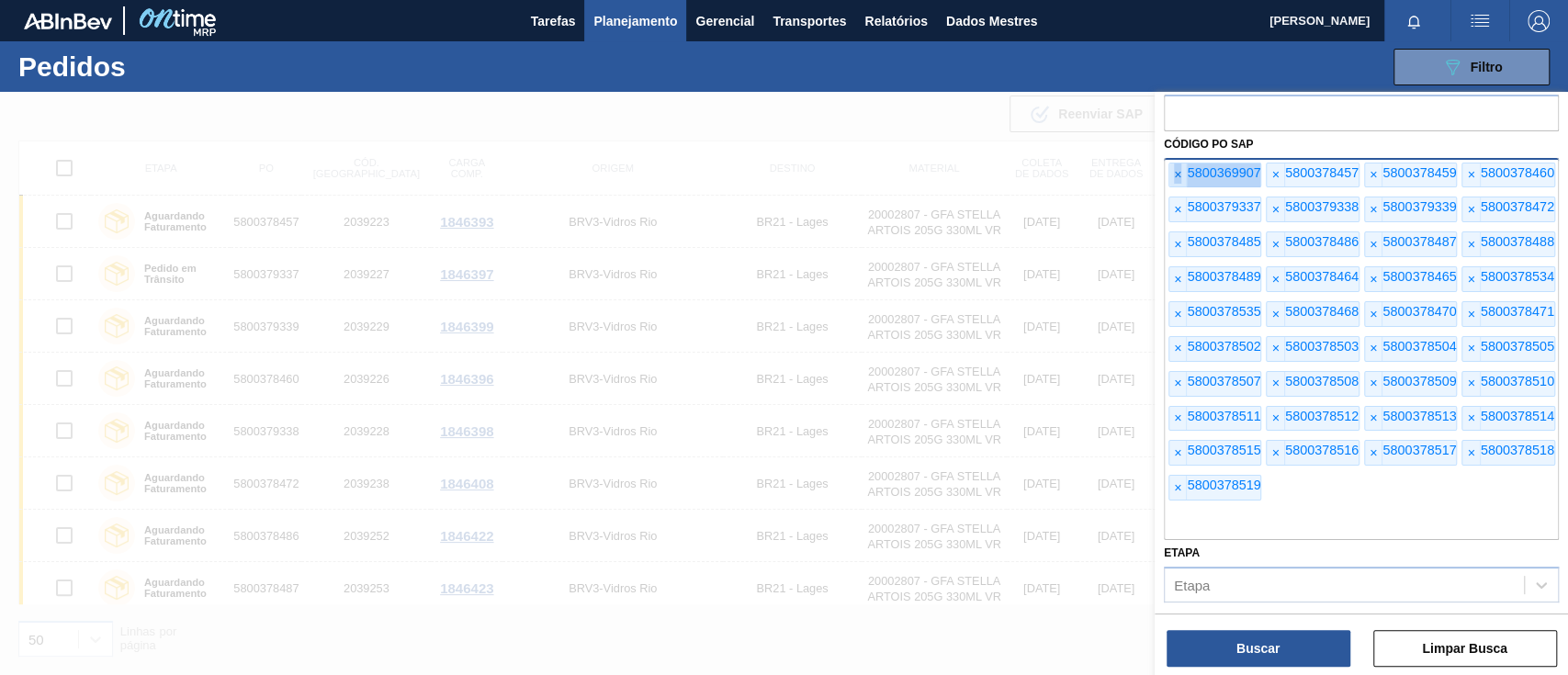
click at [1175, 180] on font "×" at bounding box center [1177, 174] width 7 height 15
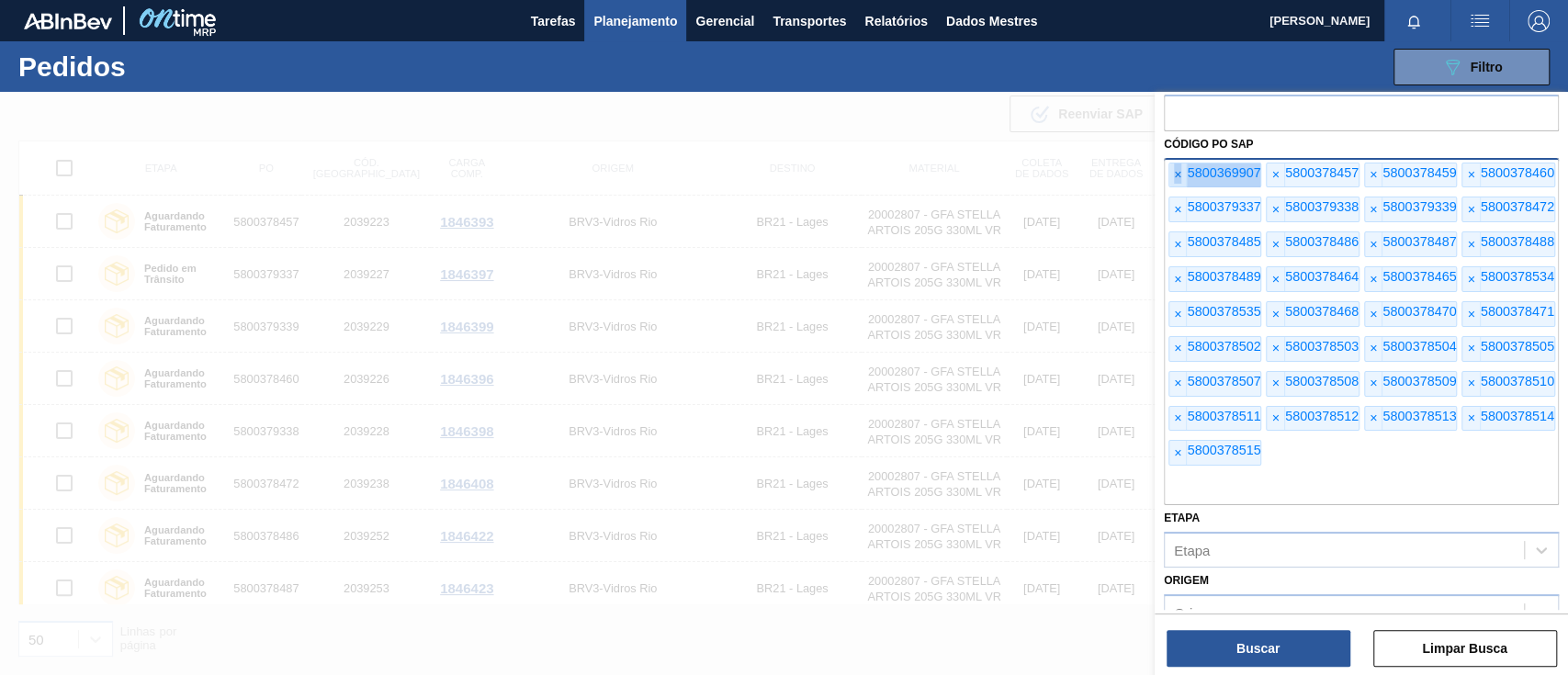
click at [1175, 180] on font "×" at bounding box center [1177, 174] width 7 height 15
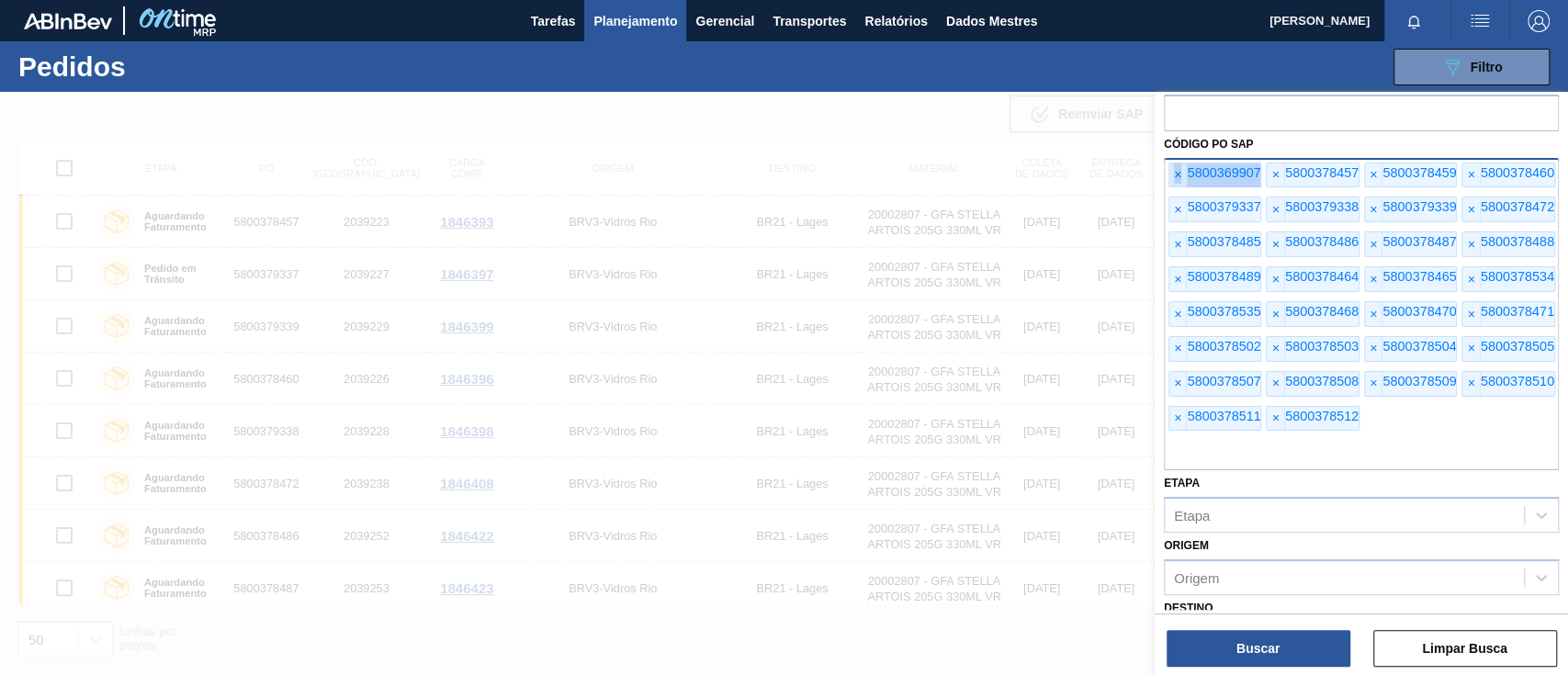
click at [1175, 180] on font "×" at bounding box center [1177, 174] width 7 height 15
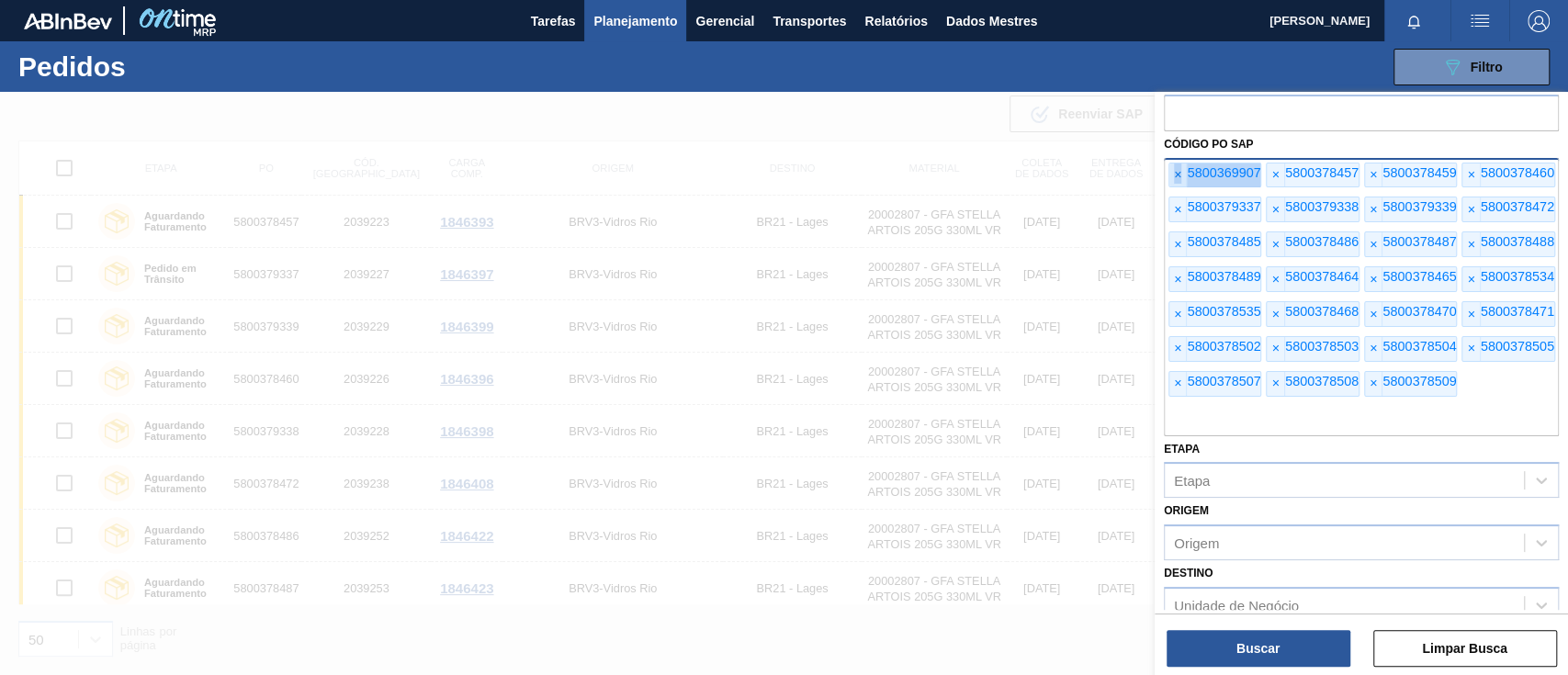
click at [1175, 180] on font "×" at bounding box center [1177, 174] width 7 height 15
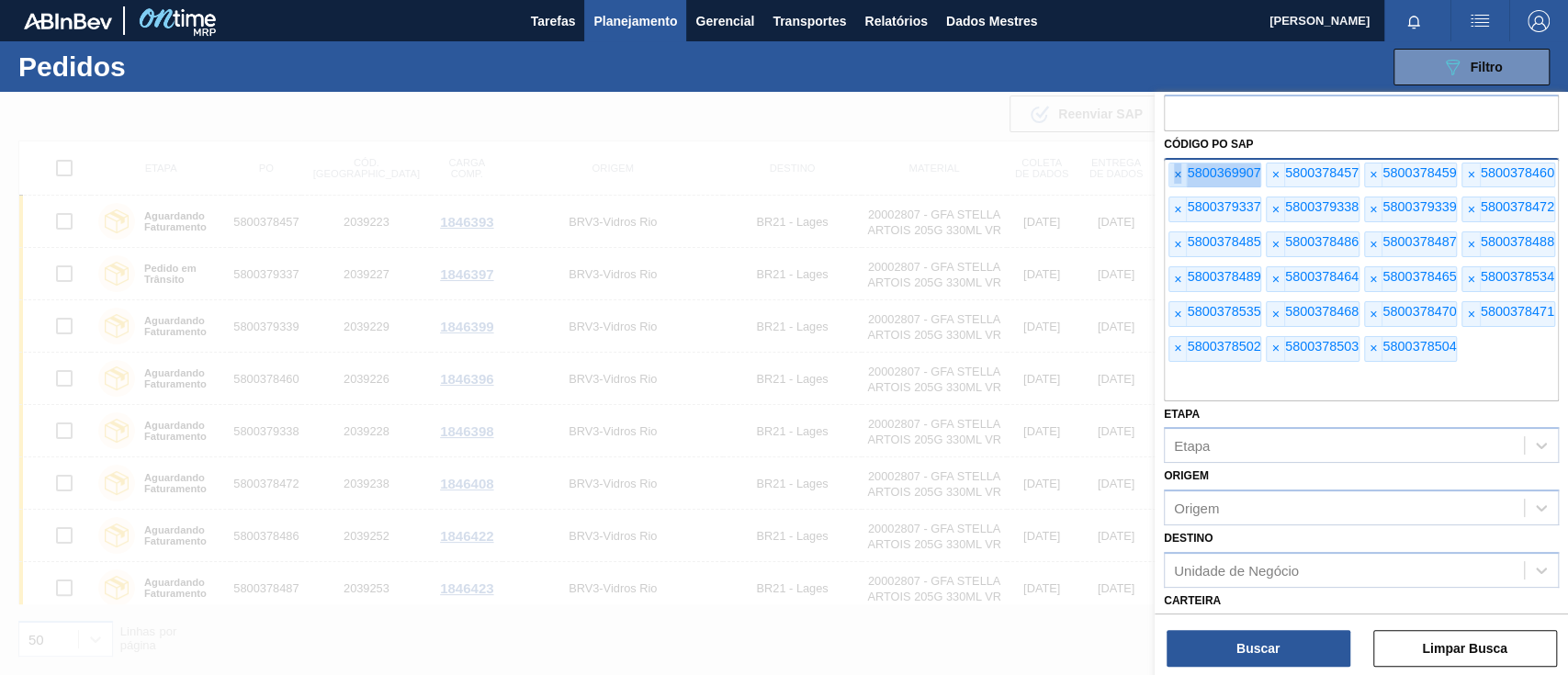
click at [1175, 180] on font "×" at bounding box center [1177, 174] width 7 height 15
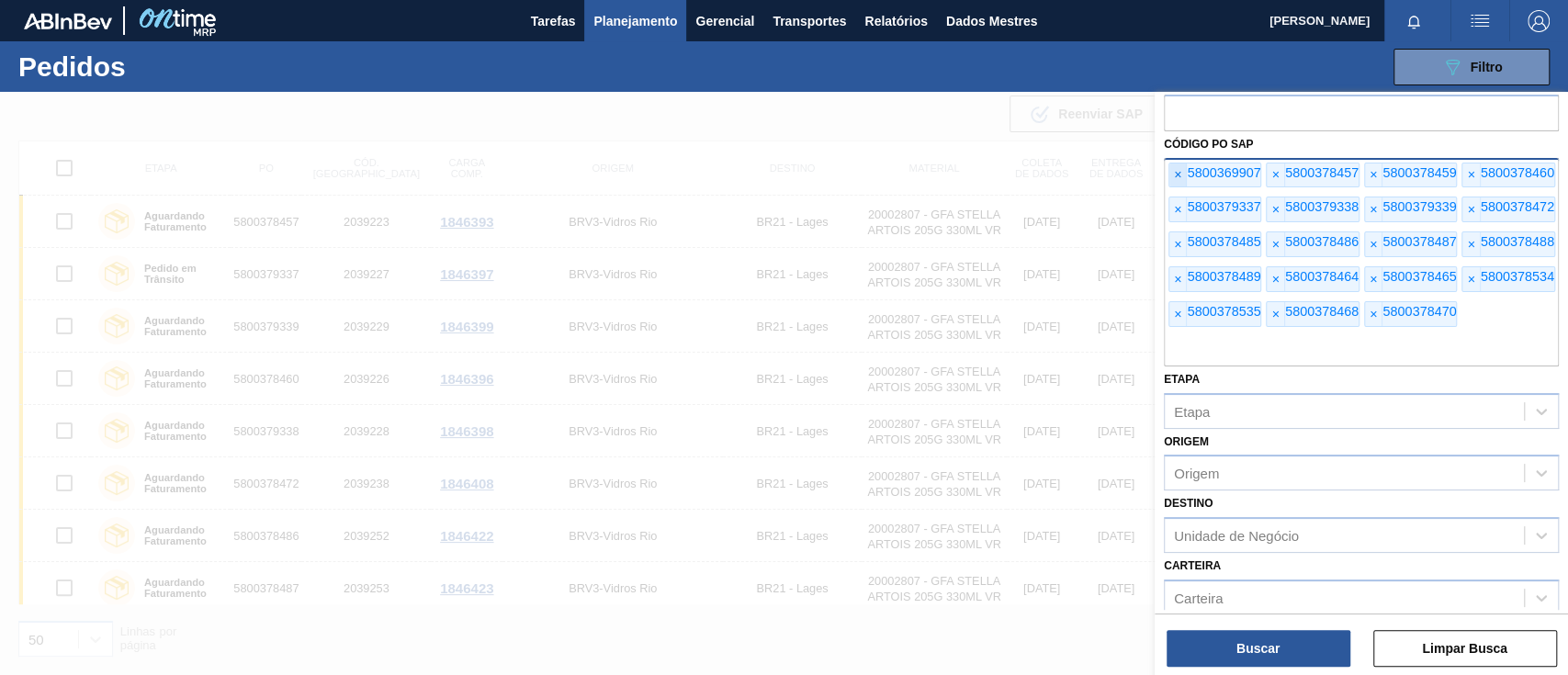
click at [1175, 180] on font "×" at bounding box center [1177, 174] width 7 height 15
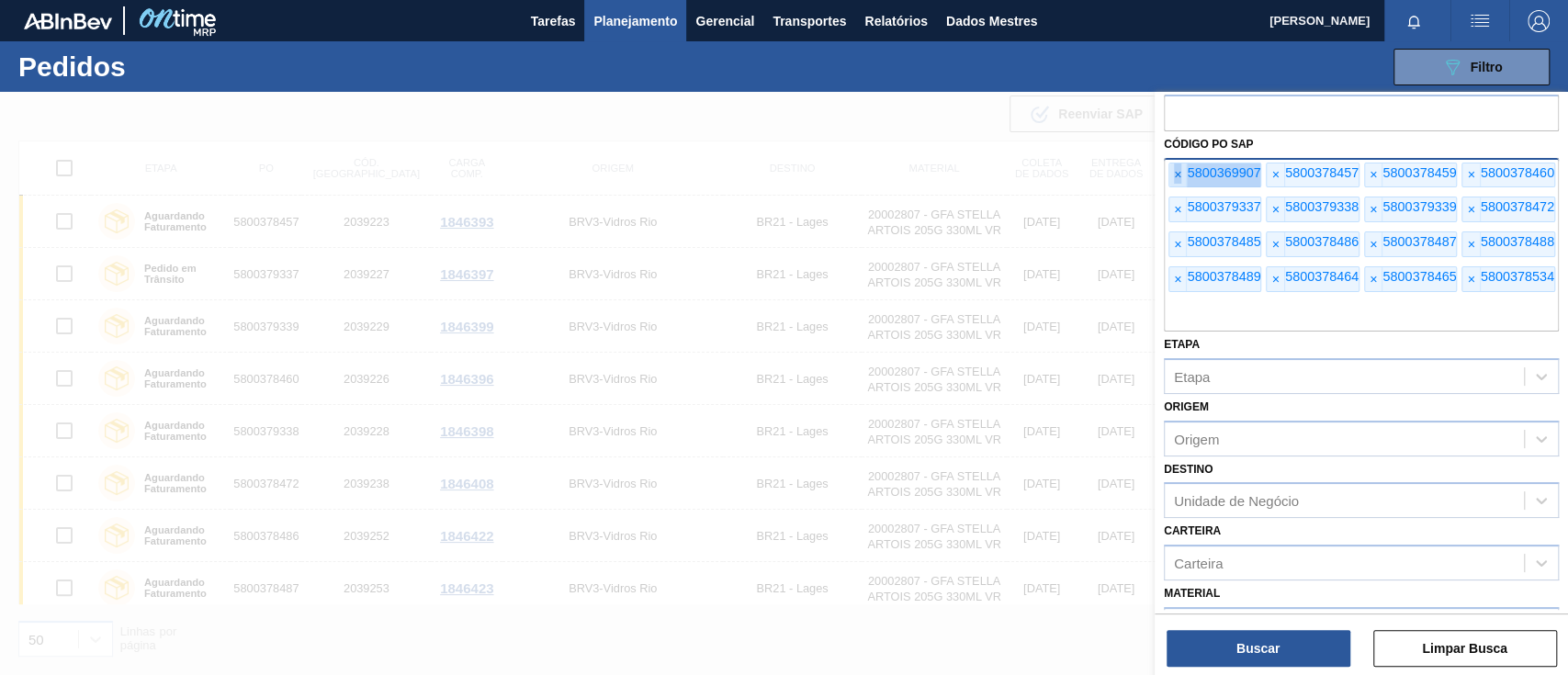
click at [1175, 180] on font "×" at bounding box center [1177, 174] width 7 height 15
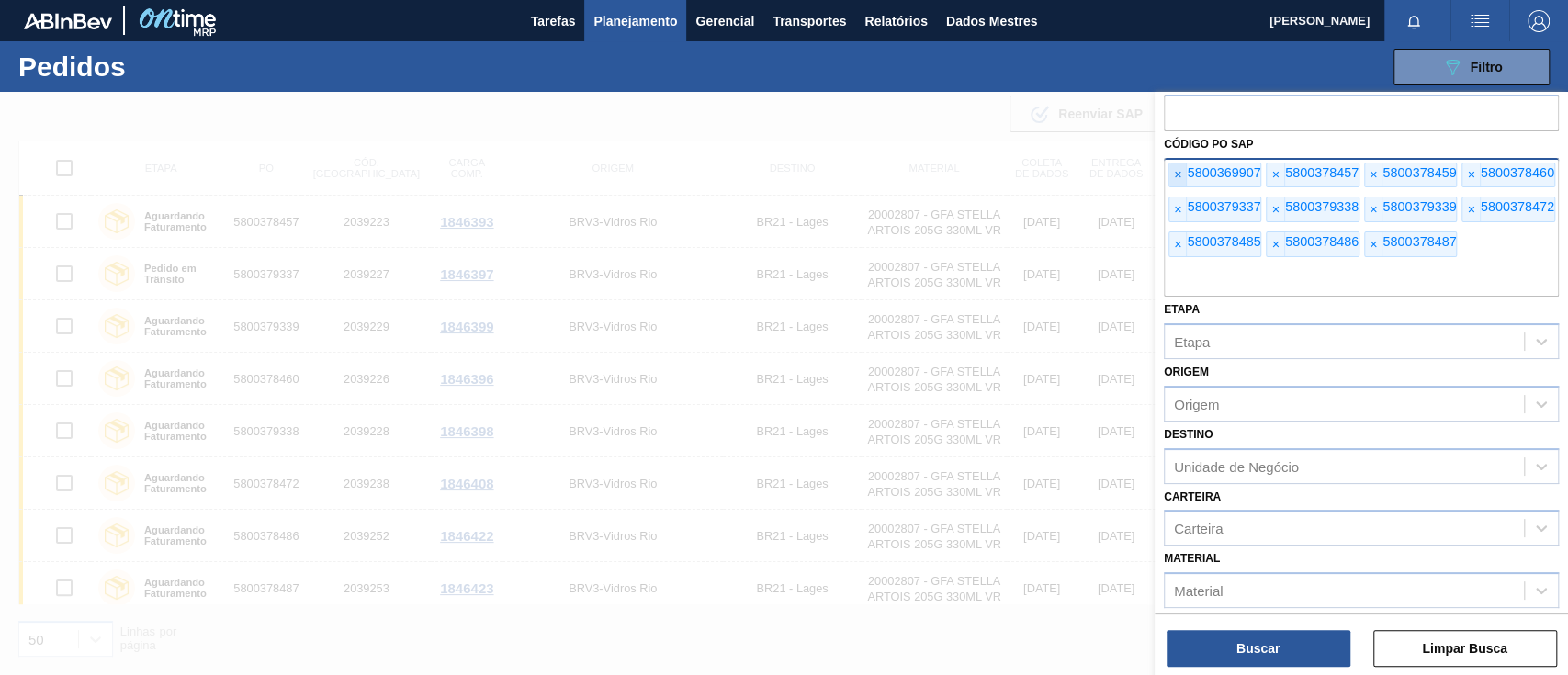
click at [1175, 180] on font "×" at bounding box center [1177, 174] width 7 height 15
click at [1175, 179] on font "×" at bounding box center [1177, 174] width 7 height 15
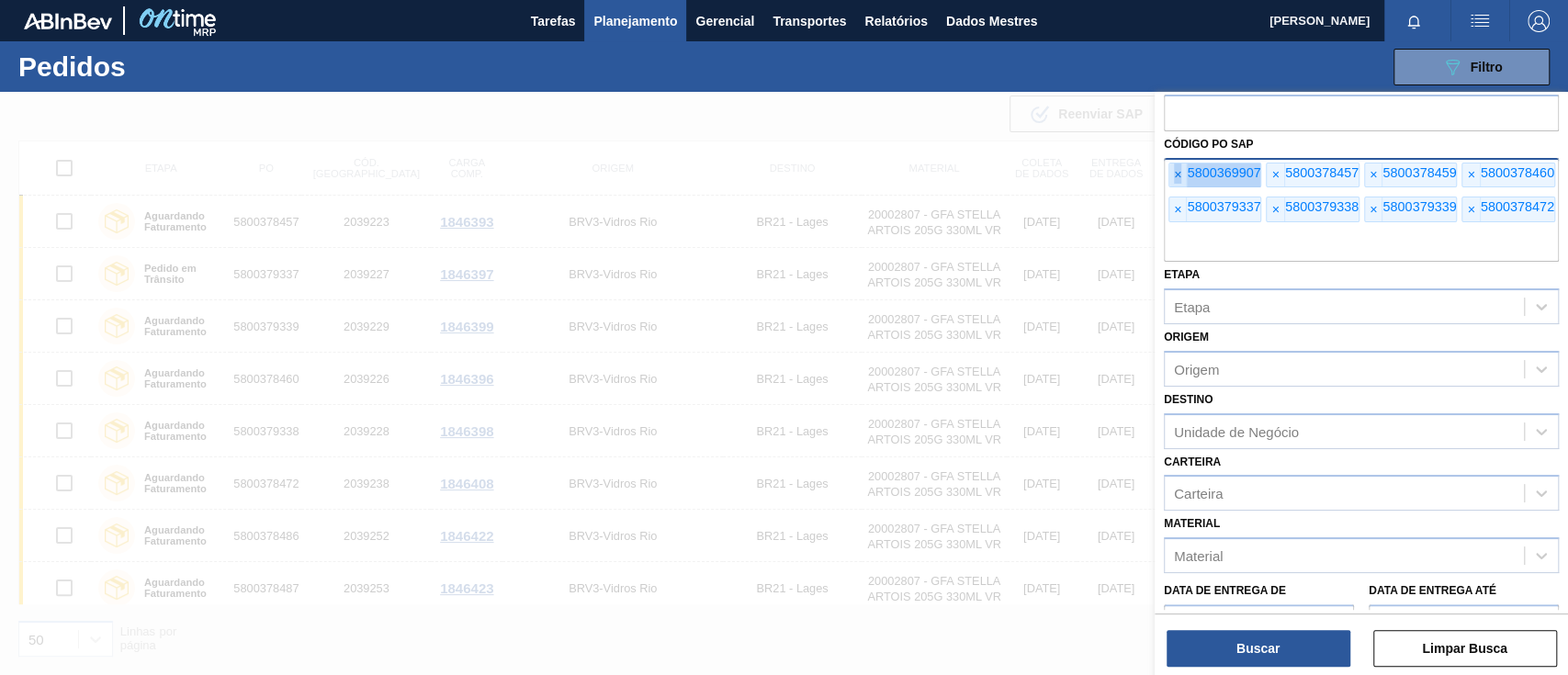
click at [1175, 179] on font "×" at bounding box center [1177, 174] width 7 height 15
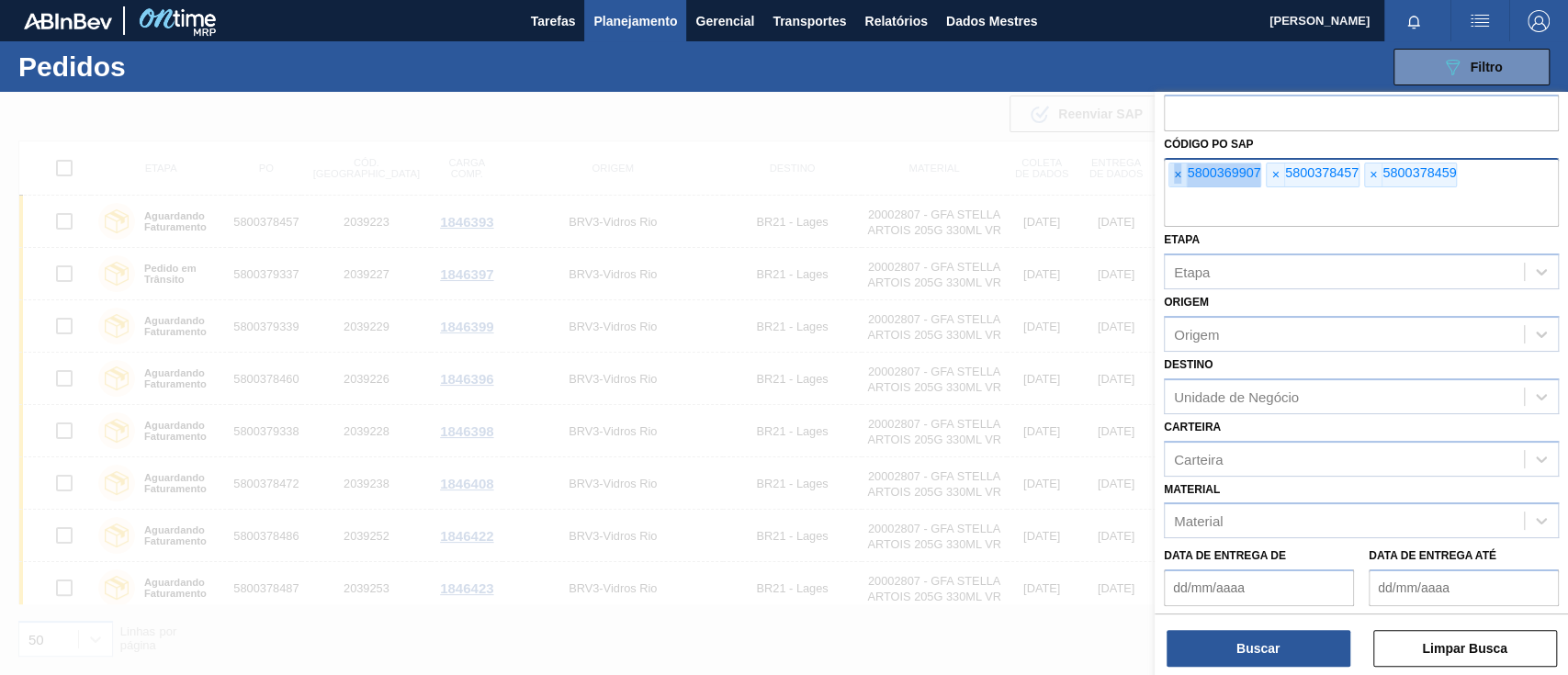
click at [1175, 179] on font "×" at bounding box center [1177, 174] width 7 height 15
click at [1174, 192] on input "text" at bounding box center [1361, 209] width 395 height 35
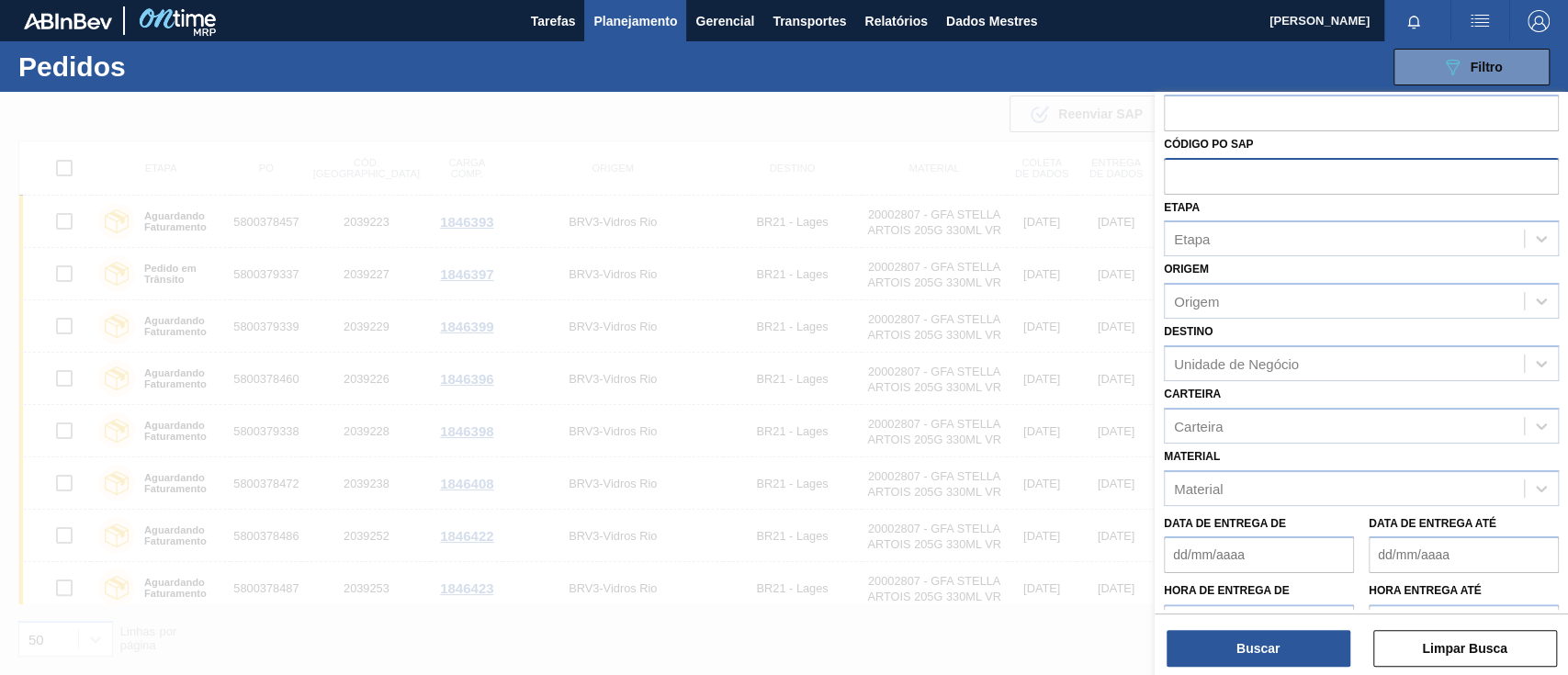
click at [1174, 179] on input "text" at bounding box center [1361, 175] width 395 height 35
paste input "text"
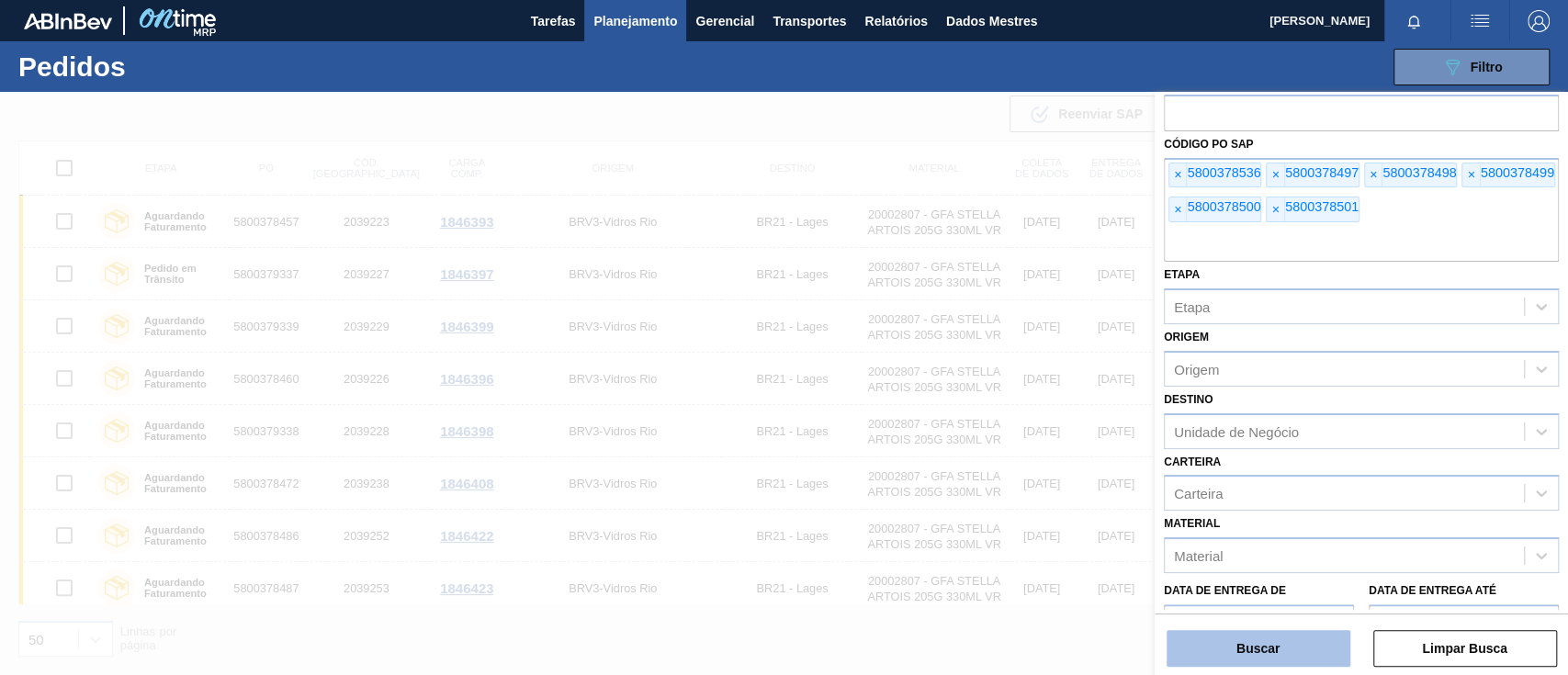
click at [1271, 641] on button "Buscar" at bounding box center [1258, 648] width 183 height 37
